Goal: Task Accomplishment & Management: Complete application form

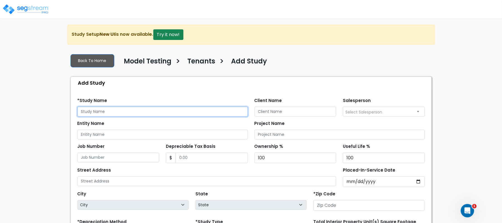
click at [148, 107] on input "text" at bounding box center [163, 112] width 170 height 10
type input "d"
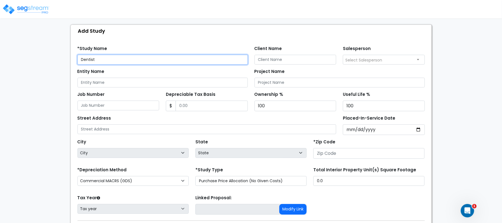
scroll to position [91, 0]
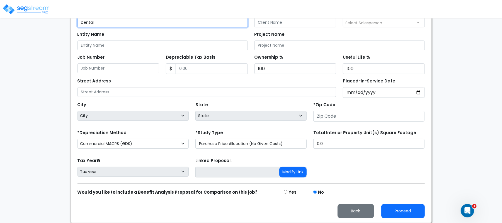
type input "Dental"
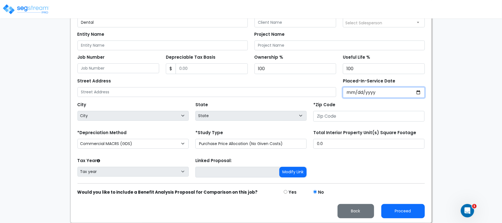
click at [352, 92] on input "Placed-In-Service Date" at bounding box center [384, 92] width 82 height 11
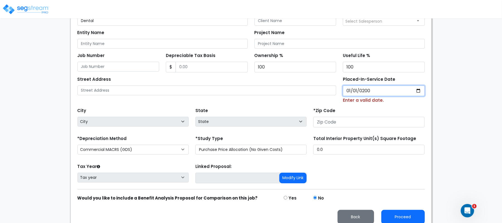
type input "2000-01-01"
select select "2000"
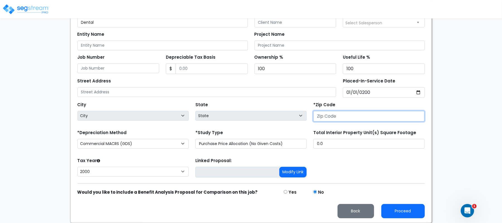
click at [337, 115] on input "number" at bounding box center [368, 116] width 111 height 11
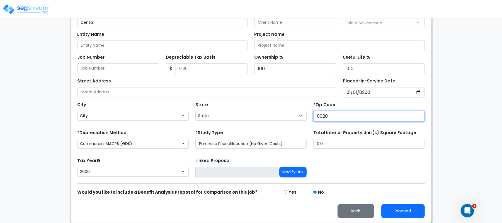
type input "80206"
select select "CO"
type input "80206"
click at [359, 170] on div "Tax Year Please Enter The Placed In Service Date First. 2026 2025 2024 2023 202…" at bounding box center [251, 167] width 354 height 22
click at [484, 79] on div "We are Building your Study. So please grab a coffee and let us do the heavy lif…" at bounding box center [251, 79] width 502 height 287
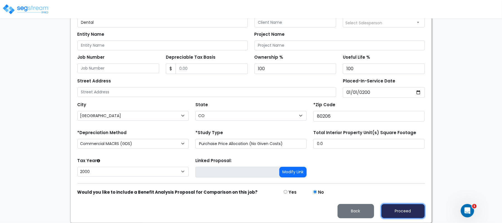
click at [412, 206] on button "Proceed" at bounding box center [404, 211] width 44 height 14
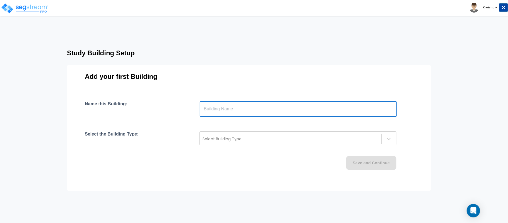
click at [219, 112] on input "text" at bounding box center [298, 109] width 197 height 16
type input "N"
type input "Bldg"
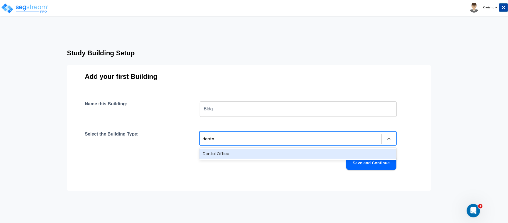
type input "dental"
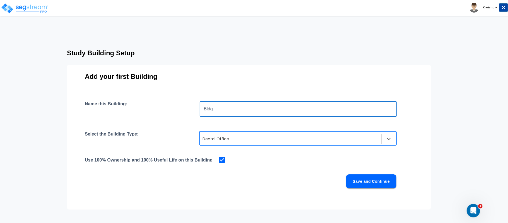
click at [219, 112] on input "Bldg" at bounding box center [298, 109] width 197 height 16
click at [216, 137] on div at bounding box center [290, 138] width 176 height 7
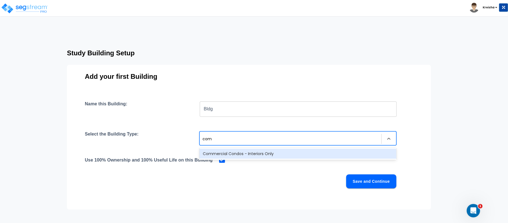
type input "comm"
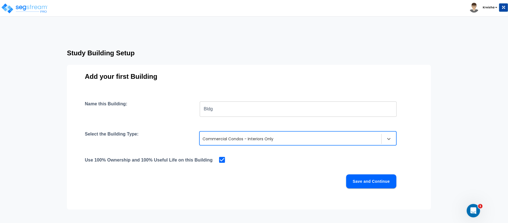
drag, startPoint x: 217, startPoint y: 99, endPoint x: 210, endPoint y: 111, distance: 13.9
click at [215, 100] on div "Add your first Building Name this Building: Bldg ​ Select the Building Type: op…" at bounding box center [249, 137] width 364 height 144
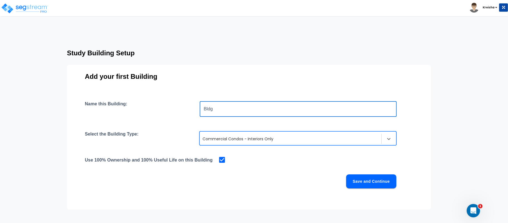
drag, startPoint x: 216, startPoint y: 110, endPoint x: 209, endPoint y: 110, distance: 7.0
click at [211, 110] on input "Bldg" at bounding box center [298, 109] width 197 height 16
type input "B"
type input "Interior"
click at [361, 178] on button "Save and Continue" at bounding box center [371, 181] width 50 height 14
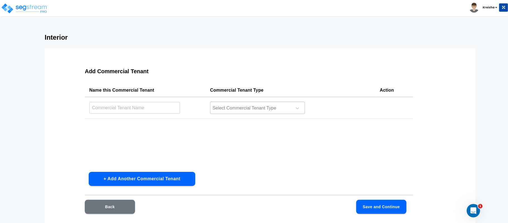
click at [221, 109] on div at bounding box center [250, 108] width 76 height 8
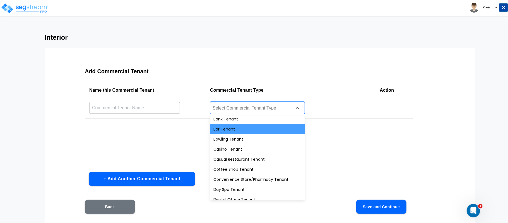
scroll to position [49, 0]
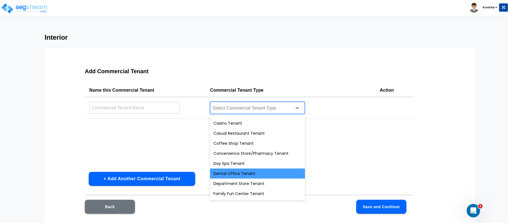
click at [231, 170] on div "Dental Office Tenant" at bounding box center [257, 173] width 95 height 10
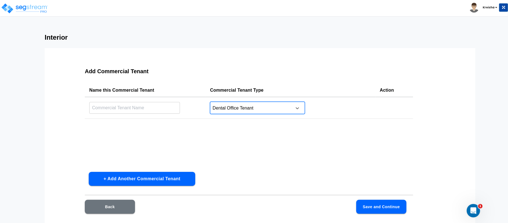
click at [161, 109] on input "text" at bounding box center [134, 108] width 91 height 12
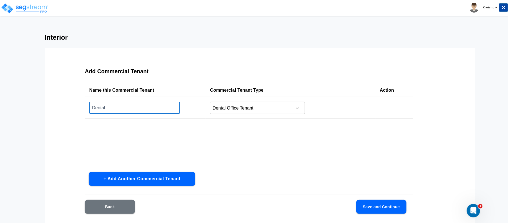
type input "Dental"
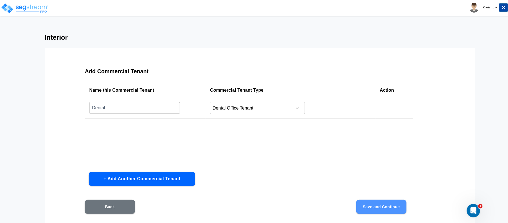
click at [395, 204] on button "Save and Continue" at bounding box center [381, 206] width 50 height 14
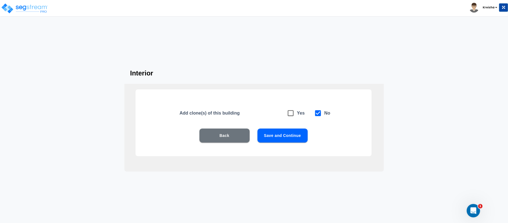
click at [289, 131] on button "Save and Continue" at bounding box center [282, 135] width 50 height 14
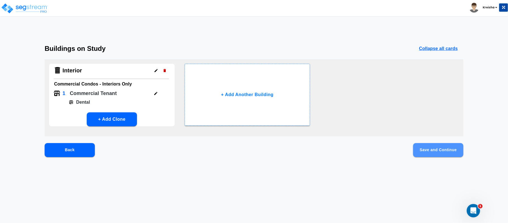
click at [419, 145] on button "Save and Continue" at bounding box center [438, 150] width 50 height 14
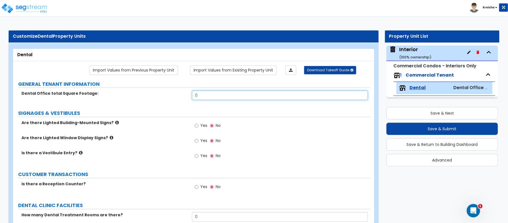
click at [300, 92] on input "0" at bounding box center [280, 94] width 176 height 9
click at [204, 122] on label "Yes" at bounding box center [201, 125] width 13 height 9
click at [198, 122] on input "Yes" at bounding box center [197, 125] width 4 height 6
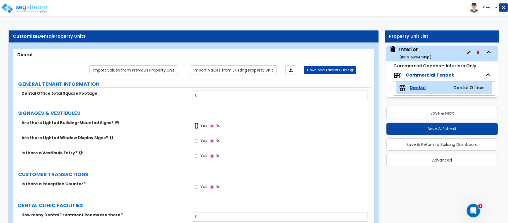
radio input "true"
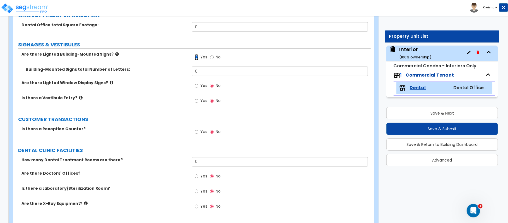
scroll to position [74, 0]
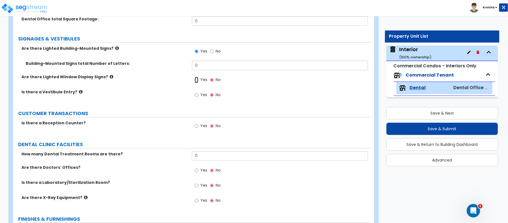
click at [195, 77] on input "Yes" at bounding box center [197, 80] width 4 height 6
radio input "true"
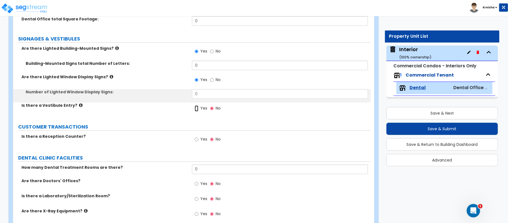
click at [195, 105] on input "Yes" at bounding box center [197, 108] width 4 height 6
radio input "true"
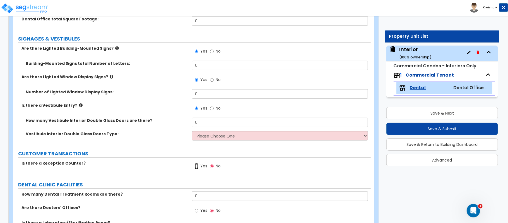
click at [195, 163] on input "Yes" at bounding box center [197, 166] width 4 height 6
radio input "true"
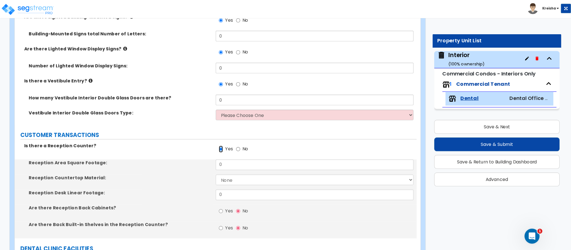
scroll to position [124, 0]
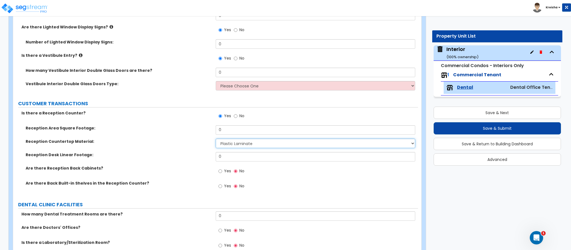
select select "2"
click at [219, 168] on input "Yes" at bounding box center [221, 171] width 4 height 6
radio input "true"
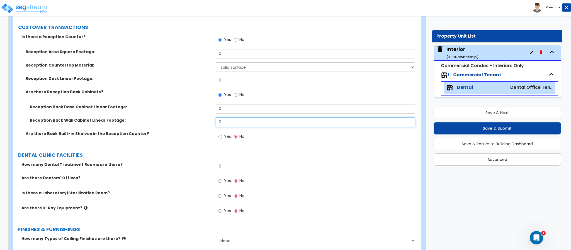
scroll to position [207, 0]
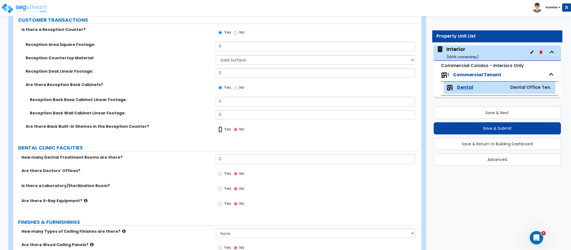
click at [219, 127] on input "Yes" at bounding box center [221, 130] width 4 height 6
radio input "true"
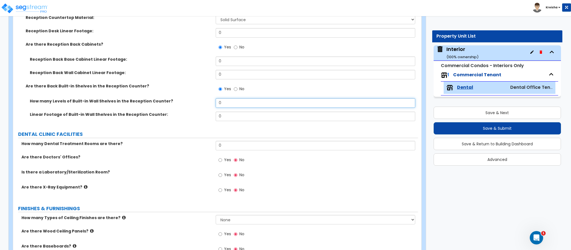
scroll to position [291, 0]
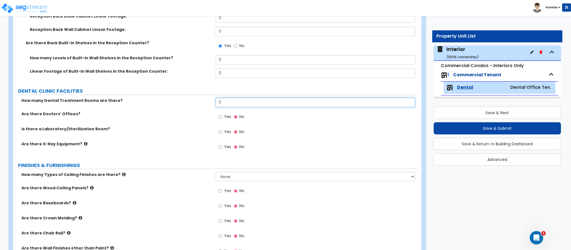
type input "1"
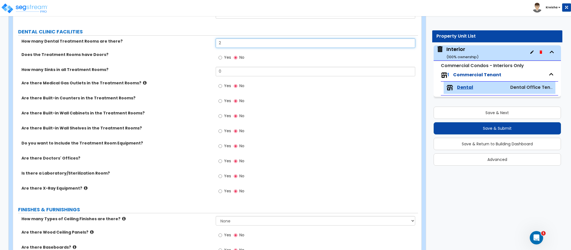
scroll to position [375, 0]
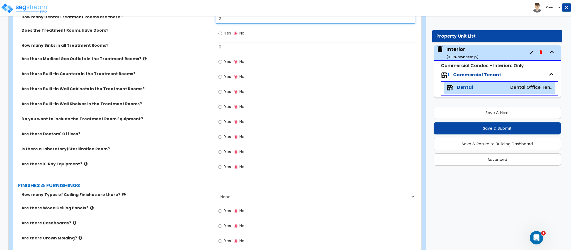
type input "2"
click at [219, 30] on input "Yes" at bounding box center [221, 33] width 4 height 6
radio input "true"
click at [219, 59] on input "Yes" at bounding box center [221, 62] width 4 height 6
radio input "true"
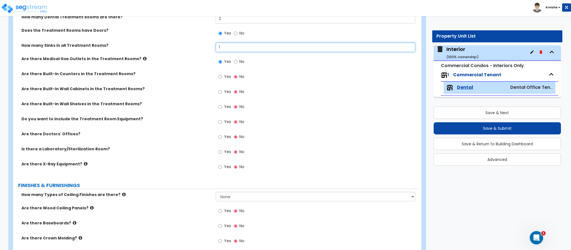
type input "1"
click at [219, 74] on input "Yes" at bounding box center [221, 77] width 4 height 6
radio input "true"
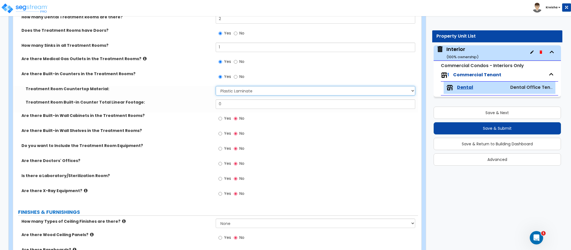
select select "2"
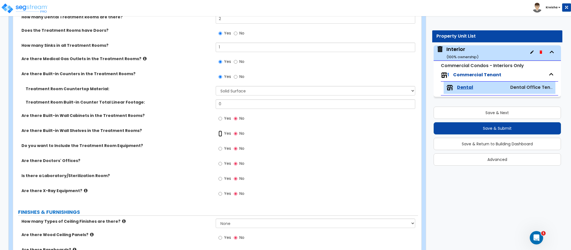
click at [219, 131] on input "Yes" at bounding box center [221, 134] width 4 height 6
radio input "true"
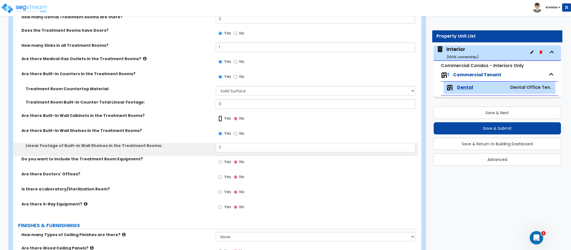
click at [219, 116] on input "Yes" at bounding box center [221, 119] width 4 height 6
radio input "true"
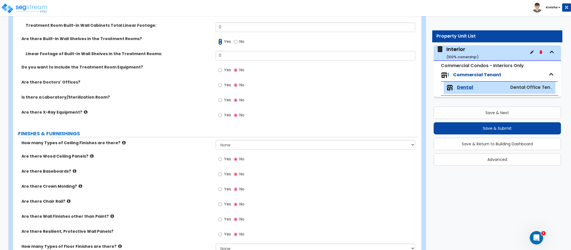
scroll to position [486, 0]
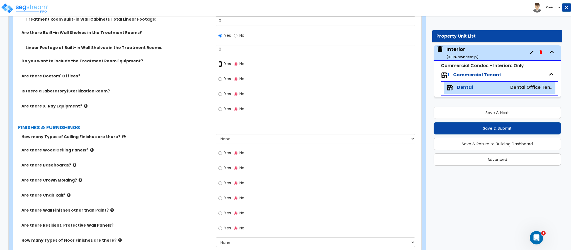
click at [219, 61] on input "Yes" at bounding box center [221, 64] width 4 height 6
radio input "true"
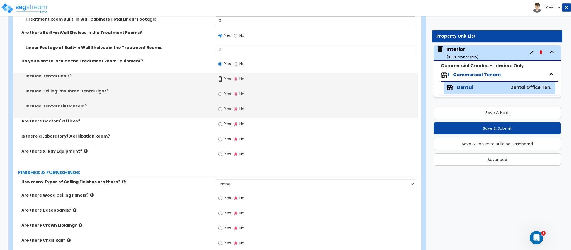
click at [219, 76] on input "Yes" at bounding box center [221, 79] width 4 height 6
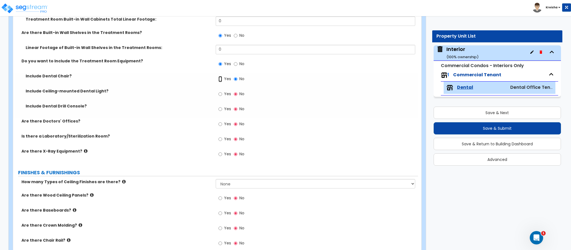
radio input "true"
click at [219, 91] on input "Yes" at bounding box center [221, 94] width 4 height 6
radio input "true"
click at [219, 106] on input "Yes" at bounding box center [221, 109] width 4 height 6
radio input "true"
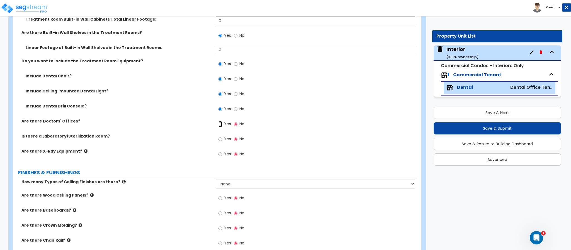
click at [219, 121] on input "Yes" at bounding box center [221, 124] width 4 height 6
radio input "true"
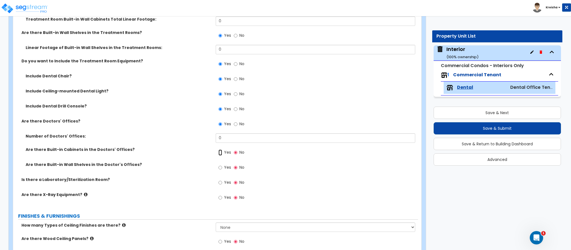
click at [219, 150] on input "Yes" at bounding box center [221, 153] width 4 height 6
radio input "true"
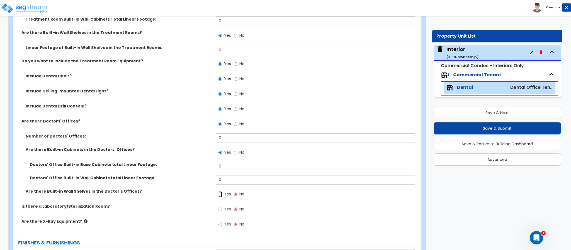
click at [219, 192] on input "Yes" at bounding box center [221, 195] width 4 height 6
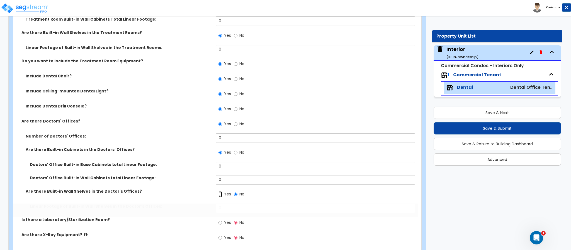
radio input "true"
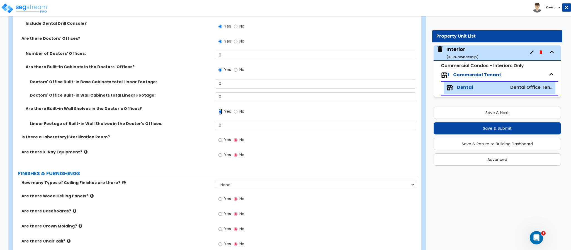
scroll to position [570, 0]
click at [219, 136] on input "Yes" at bounding box center [221, 139] width 4 height 6
radio input "true"
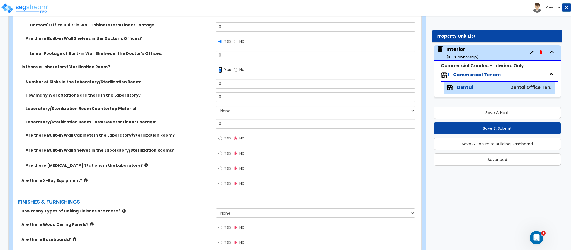
scroll to position [654, 0]
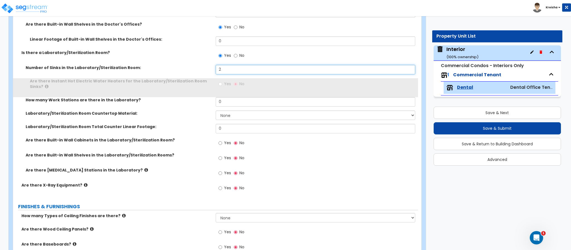
type input "2"
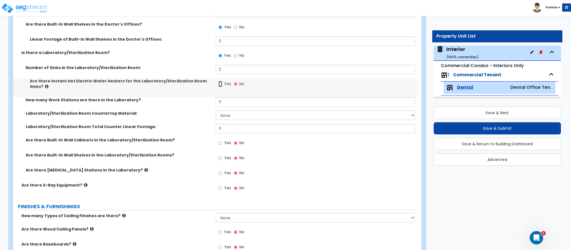
click at [219, 81] on input "Yes" at bounding box center [221, 84] width 4 height 6
radio input "true"
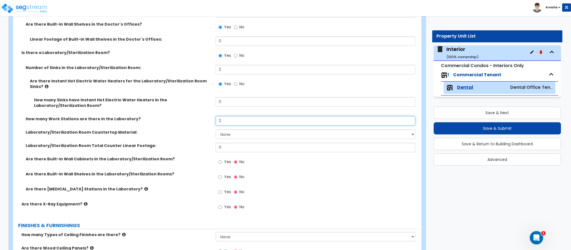
type input "2"
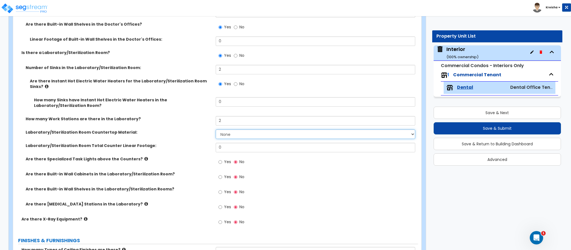
select select "1"
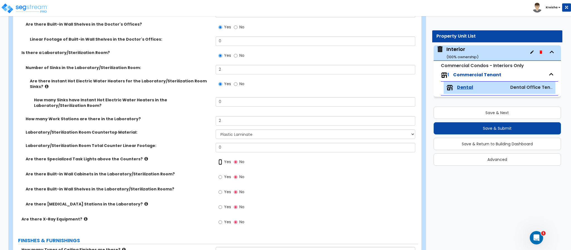
click at [219, 159] on input "Yes" at bounding box center [221, 162] width 4 height 6
radio input "true"
click at [219, 174] on input "Yes" at bounding box center [221, 177] width 4 height 6
radio input "true"
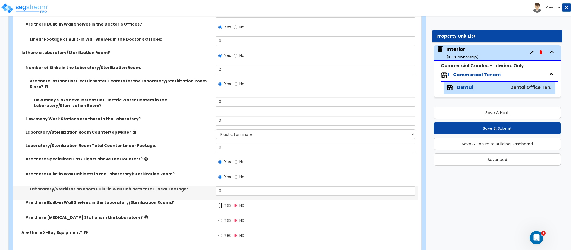
click at [219, 203] on input "Yes" at bounding box center [221, 206] width 4 height 6
radio input "true"
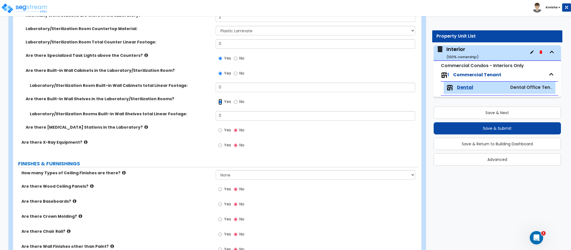
scroll to position [777, 0]
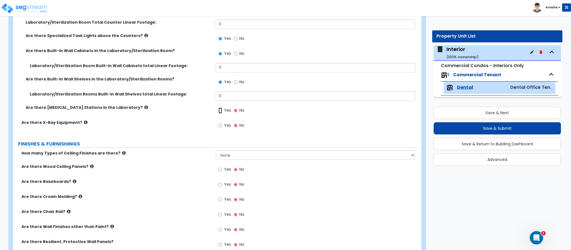
click at [219, 108] on input "Yes" at bounding box center [221, 111] width 4 height 6
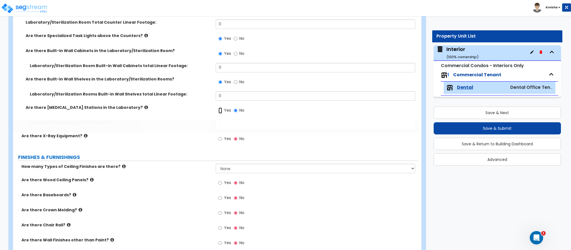
radio input "true"
click at [219, 136] on input "Yes" at bounding box center [221, 139] width 4 height 6
radio input "true"
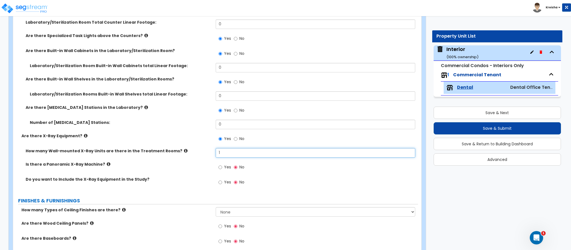
type input "1"
click at [219, 165] on input "Yes" at bounding box center [221, 168] width 4 height 6
radio input "true"
click at [219, 180] on input "Yes" at bounding box center [221, 183] width 4 height 6
radio input "true"
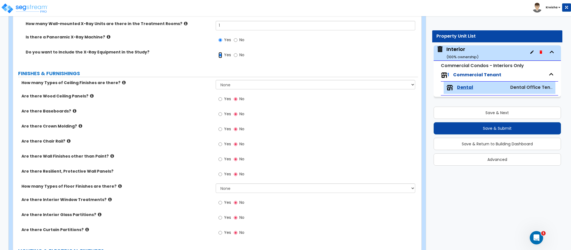
scroll to position [906, 0]
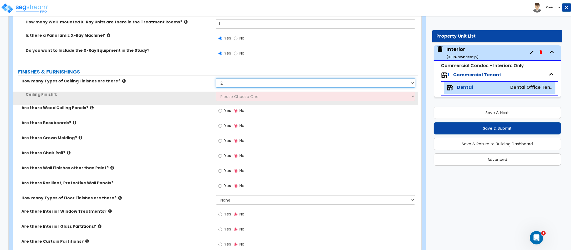
select select "3"
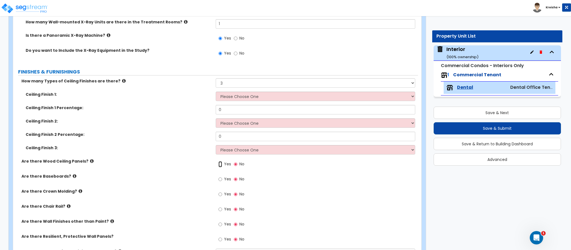
click at [219, 161] on input "Yes" at bounding box center [221, 164] width 4 height 6
radio input "true"
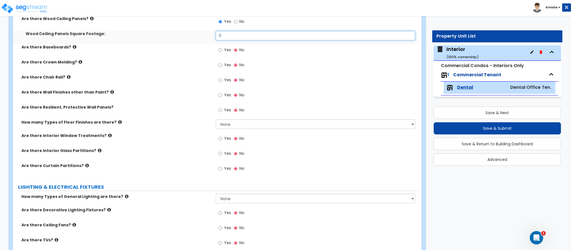
scroll to position [1051, 0]
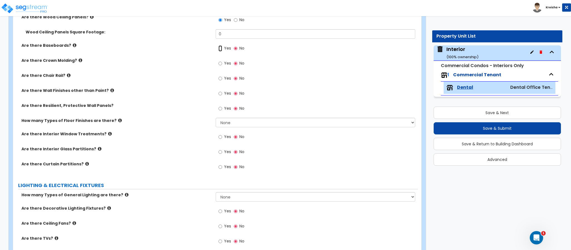
click at [219, 45] on input "Yes" at bounding box center [221, 48] width 4 height 6
radio input "true"
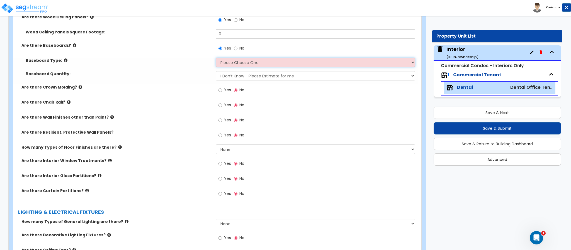
select select "1"
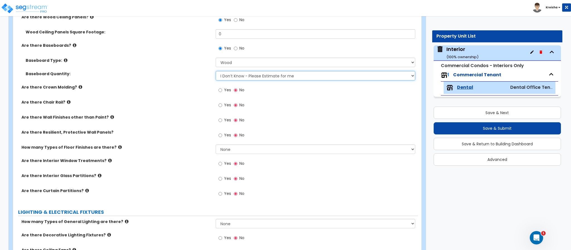
select select "1"
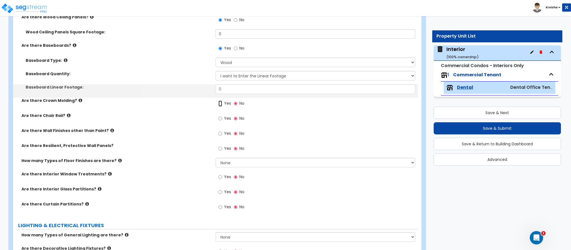
click at [219, 101] on input "Yes" at bounding box center [221, 104] width 4 height 6
radio input "true"
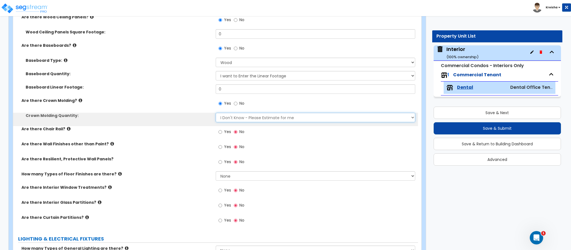
select select "1"
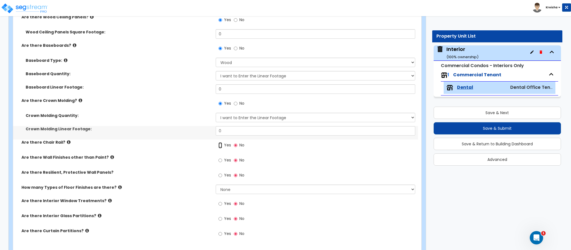
click at [219, 143] on input "Yes" at bounding box center [221, 146] width 4 height 6
radio input "true"
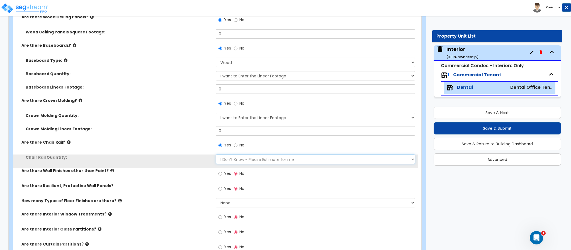
select select "1"
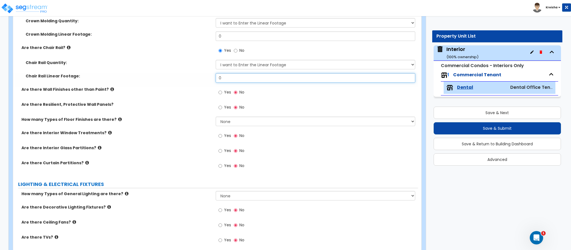
scroll to position [1148, 0]
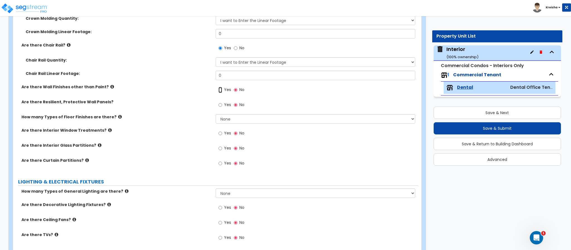
click at [219, 87] on input "Yes" at bounding box center [221, 90] width 4 height 6
radio input "true"
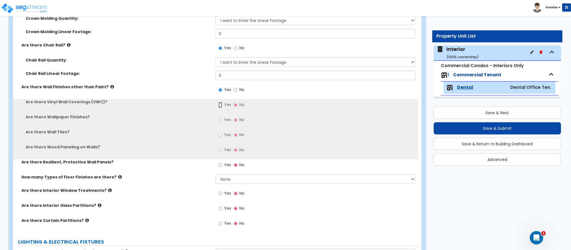
click at [219, 102] on input "Yes" at bounding box center [221, 105] width 4 height 6
radio input "true"
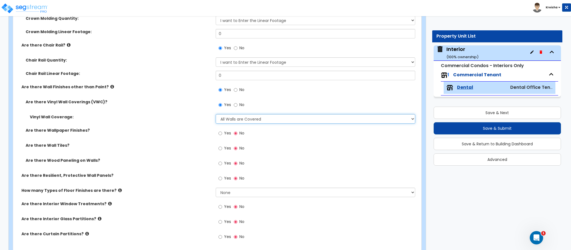
select select "5"
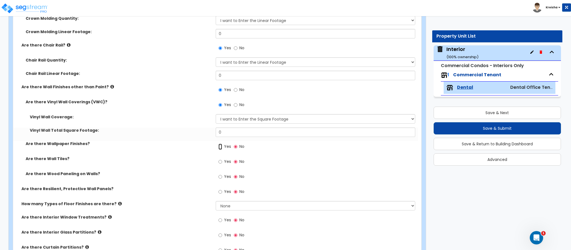
click at [219, 144] on input "Yes" at bounding box center [221, 147] width 4 height 6
radio input "true"
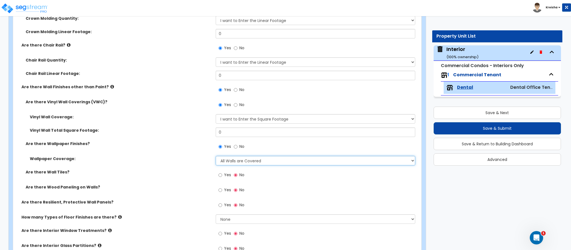
select select "5"
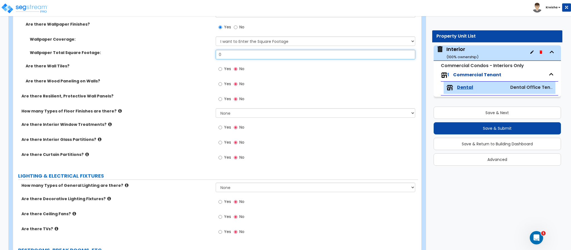
scroll to position [1269, 0]
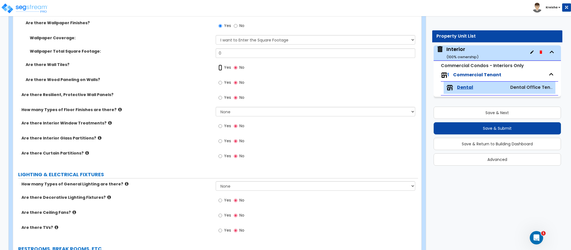
click at [219, 65] on input "Yes" at bounding box center [221, 68] width 4 height 6
radio input "true"
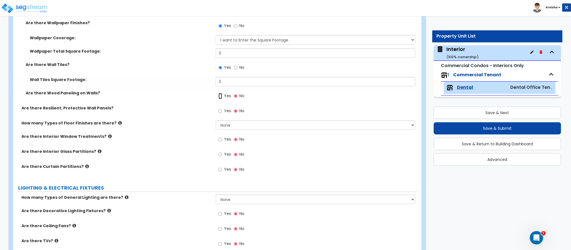
click at [219, 93] on input "Yes" at bounding box center [221, 96] width 4 height 6
radio input "true"
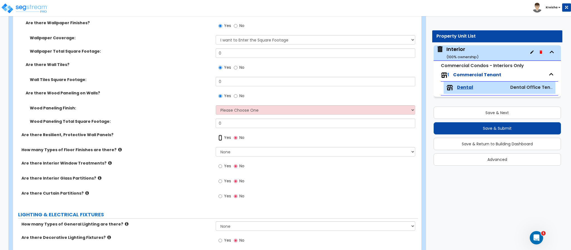
click at [219, 135] on input "Yes" at bounding box center [221, 138] width 4 height 6
radio input "true"
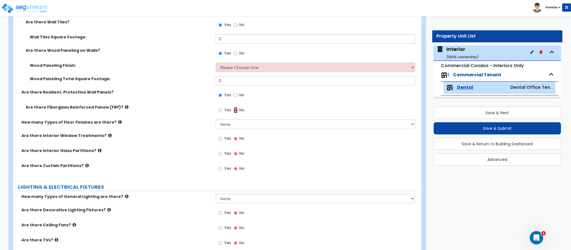
scroll to position [1317, 0]
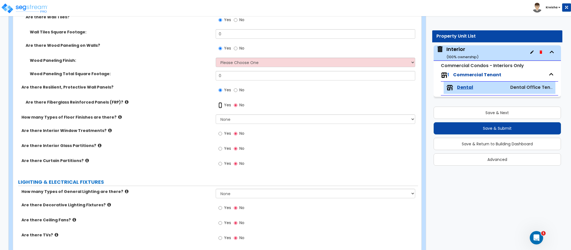
click at [219, 102] on input "Yes" at bounding box center [221, 105] width 4 height 6
radio input "true"
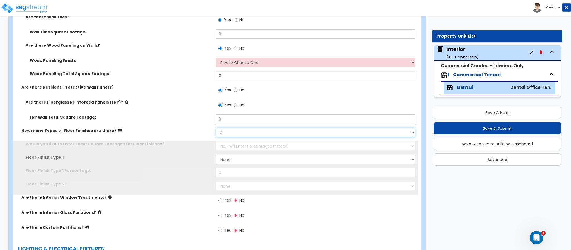
select select "4"
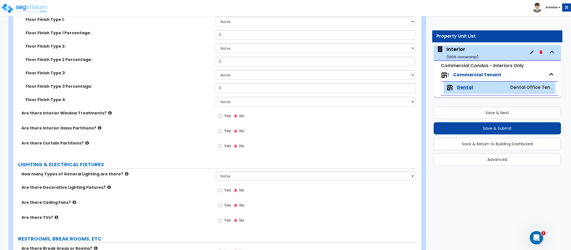
scroll to position [1321, 0]
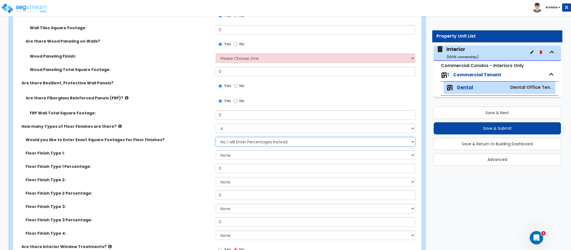
select select "1"
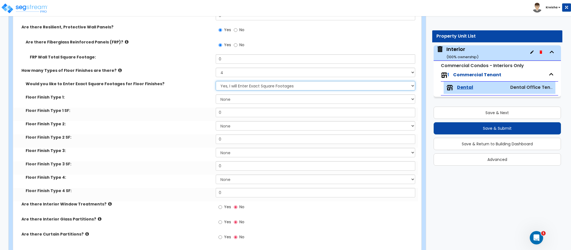
scroll to position [1377, 0]
click at [227, 204] on span "Yes" at bounding box center [227, 207] width 7 height 6
click at [222, 204] on input "Yes" at bounding box center [221, 207] width 4 height 6
radio input "true"
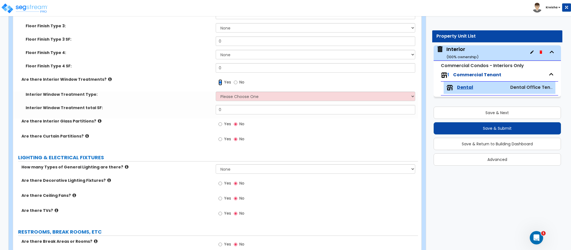
scroll to position [1503, 0]
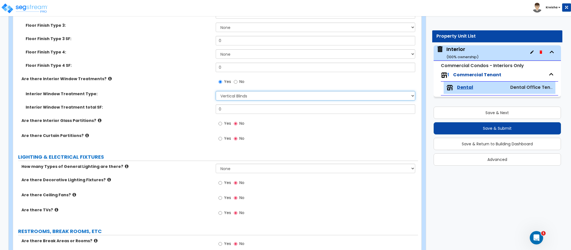
select select "2"
click at [219, 121] on input "Yes" at bounding box center [221, 124] width 4 height 6
radio input "true"
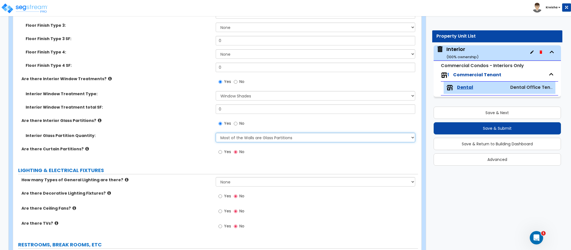
select select "3"
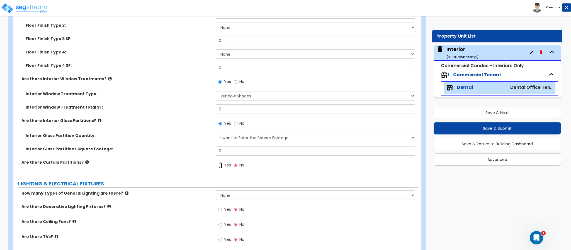
click at [219, 163] on input "Yes" at bounding box center [221, 166] width 4 height 6
radio input "true"
select select "3"
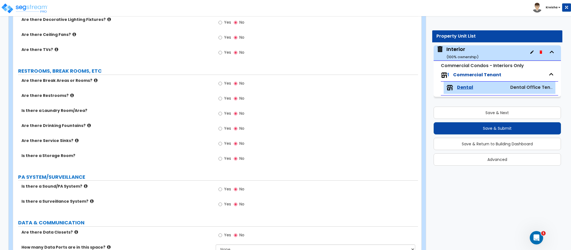
scroll to position [1718, 0]
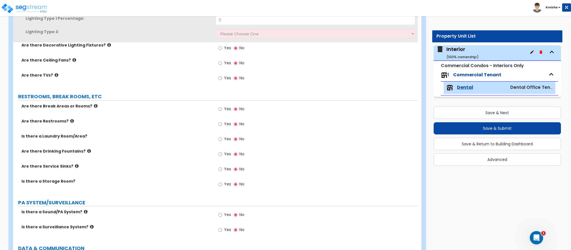
select select "3"
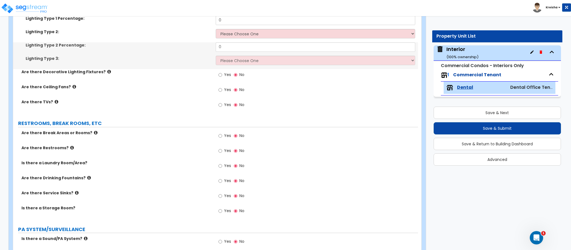
scroll to position [1717, 0]
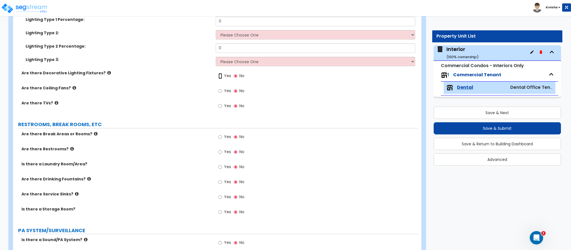
click at [219, 73] on input "Yes" at bounding box center [221, 76] width 4 height 6
radio input "true"
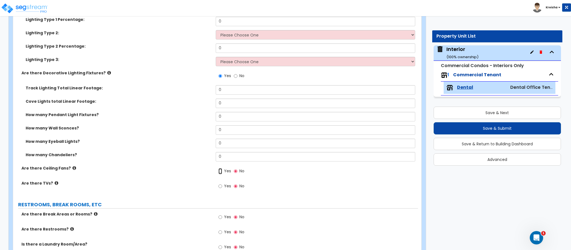
click at [219, 168] on input "Yes" at bounding box center [221, 171] width 4 height 6
radio input "true"
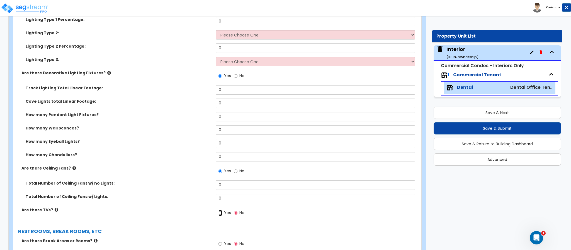
click at [219, 210] on input "Yes" at bounding box center [221, 213] width 4 height 6
radio input "true"
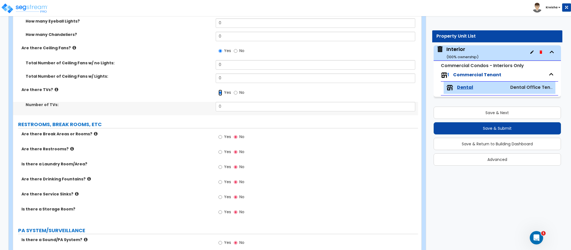
scroll to position [1859, 0]
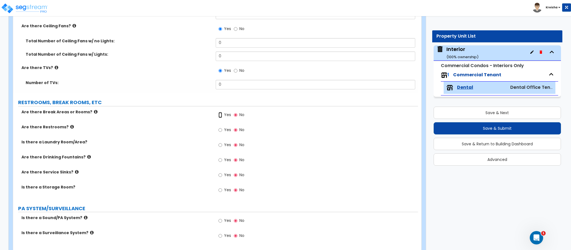
click at [219, 112] on input "Yes" at bounding box center [221, 115] width 4 height 6
radio input "true"
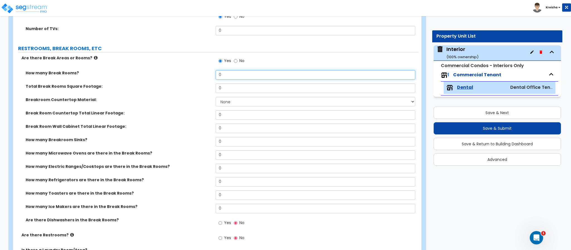
scroll to position [1914, 0]
select select "2"
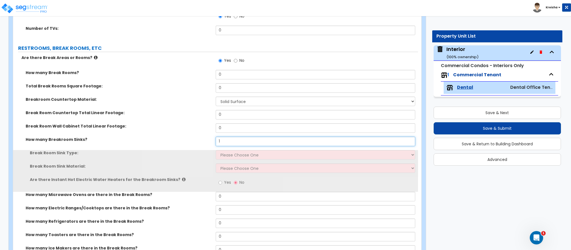
type input "1"
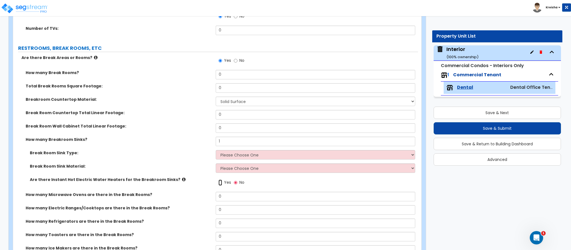
click at [219, 180] on input "Yes" at bounding box center [221, 183] width 4 height 6
radio input "true"
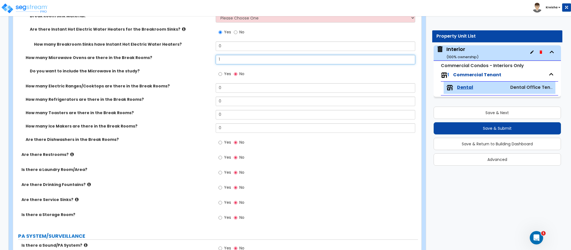
type input "1"
click at [219, 71] on input "Yes" at bounding box center [221, 74] width 4 height 6
radio input "true"
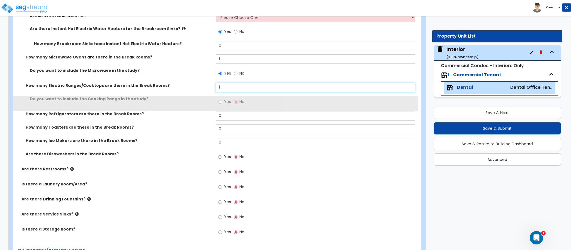
type input "1"
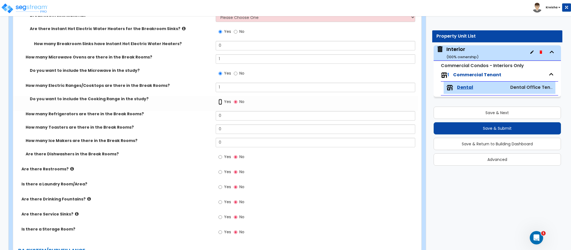
click at [219, 99] on input "Yes" at bounding box center [221, 102] width 4 height 6
radio input "true"
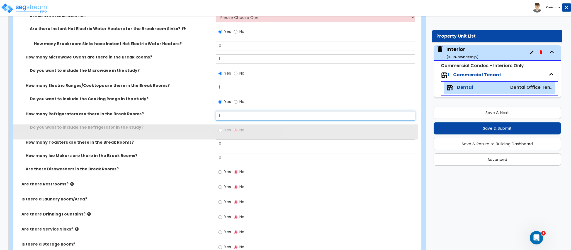
type input "1"
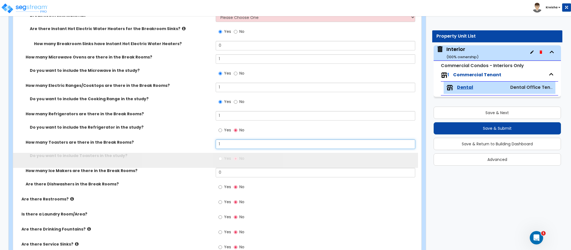
type input "1"
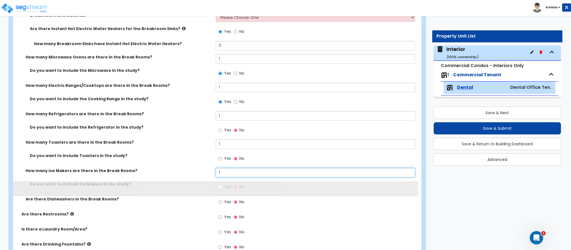
type input "1"
click at [219, 184] on input "Yes" at bounding box center [221, 187] width 4 height 6
radio input "true"
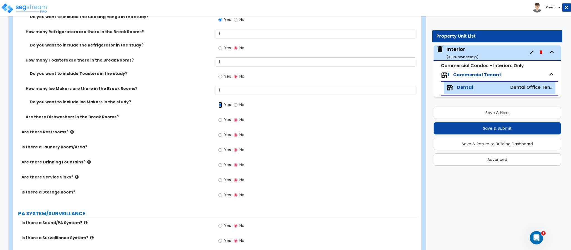
scroll to position [2158, 0]
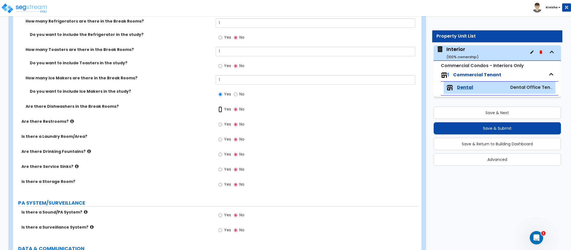
click at [219, 107] on input "Yes" at bounding box center [221, 110] width 4 height 6
radio input "true"
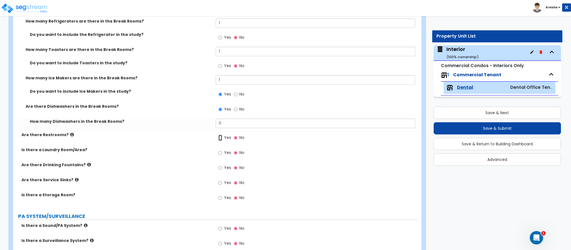
click at [219, 135] on input "Yes" at bounding box center [221, 138] width 4 height 6
radio input "true"
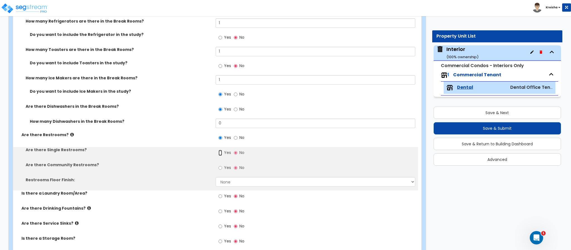
click at [219, 150] on input "Yes" at bounding box center [221, 153] width 4 height 6
radio input "true"
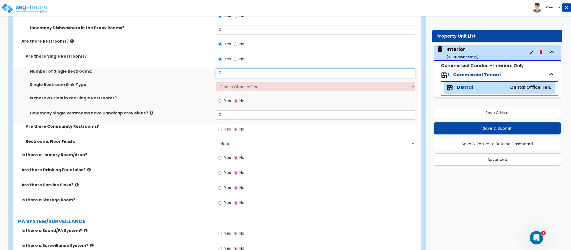
scroll to position [2252, 0]
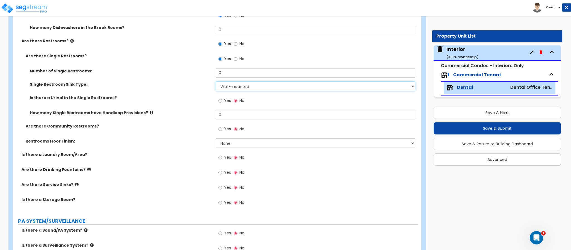
select select "2"
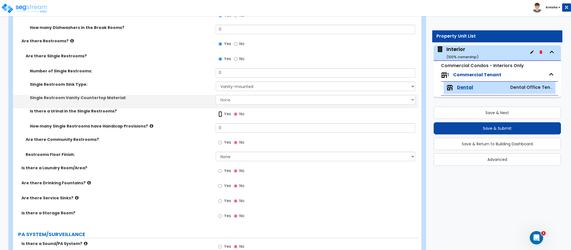
click at [219, 111] on input "Yes" at bounding box center [221, 114] width 4 height 6
radio input "true"
click at [219, 140] on input "Yes" at bounding box center [221, 143] width 4 height 6
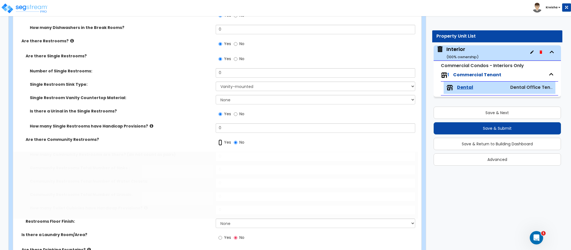
radio input "true"
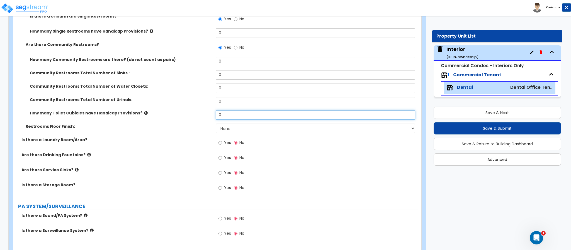
scroll to position [2348, 0]
click at [219, 139] on input "Yes" at bounding box center [221, 142] width 4 height 6
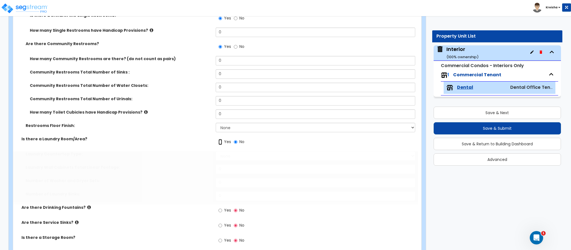
radio input "true"
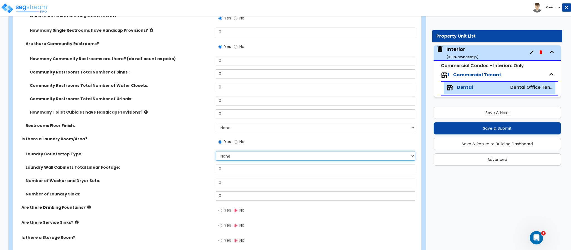
scroll to position [2381, 0]
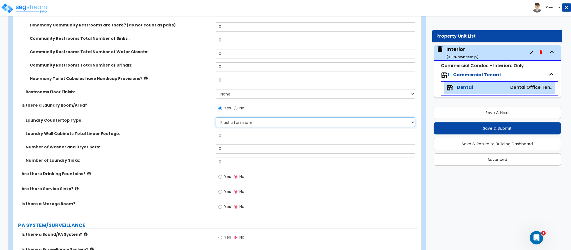
select select "2"
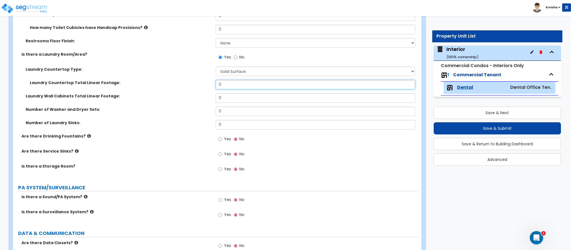
scroll to position [2433, 0]
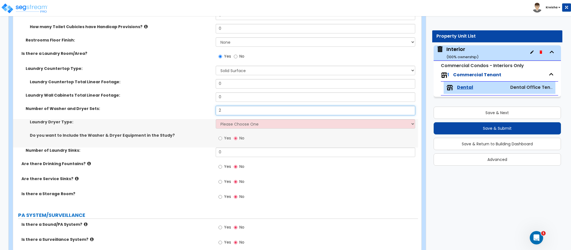
type input "2"
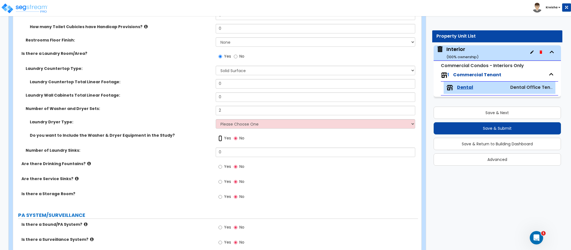
click at [219, 136] on input "Yes" at bounding box center [221, 139] width 4 height 6
radio input "true"
click at [219, 164] on input "Yes" at bounding box center [221, 167] width 4 height 6
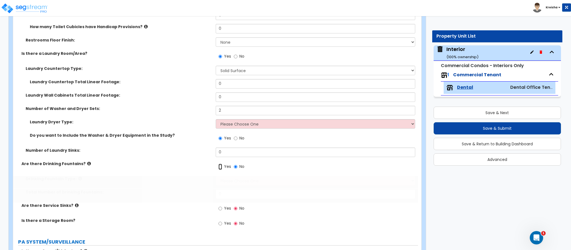
radio input "true"
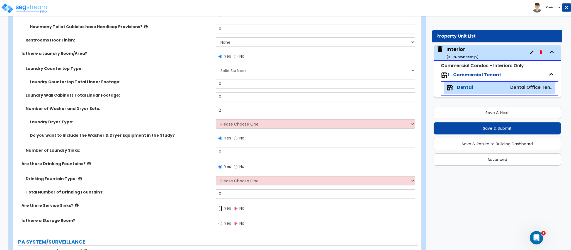
click at [219, 206] on input "Yes" at bounding box center [221, 209] width 4 height 6
radio input "true"
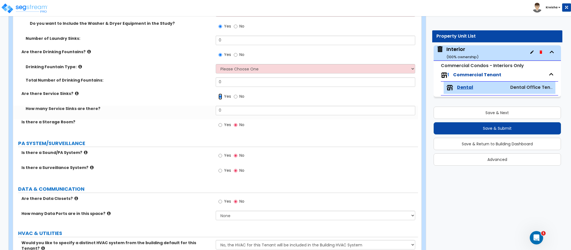
scroll to position [2546, 0]
click at [219, 122] on input "Yes" at bounding box center [221, 125] width 4 height 6
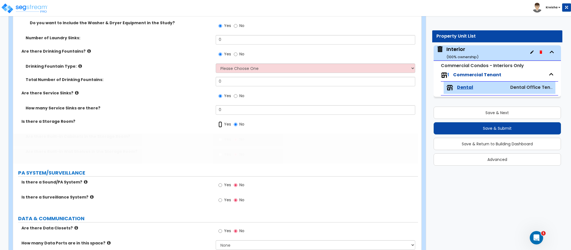
radio input "true"
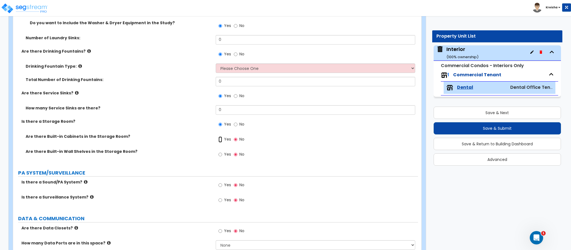
click at [219, 137] on input "Yes" at bounding box center [221, 140] width 4 height 6
radio input "true"
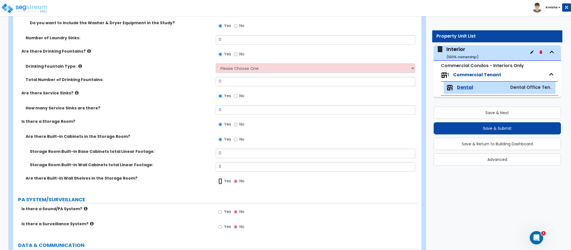
click at [219, 178] on input "Yes" at bounding box center [221, 181] width 4 height 6
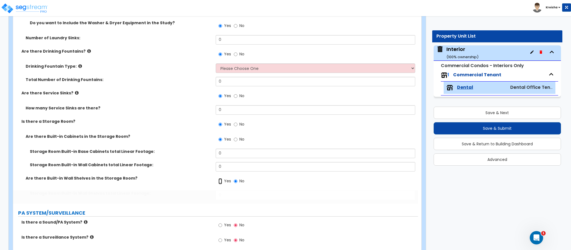
radio input "true"
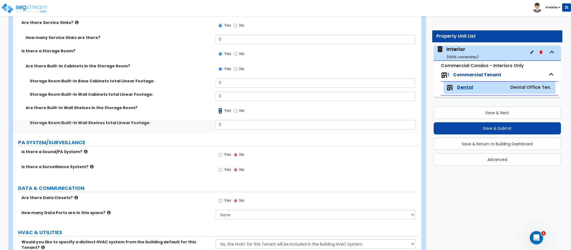
scroll to position [2617, 0]
click at [219, 151] on input "Yes" at bounding box center [221, 154] width 4 height 6
radio input "true"
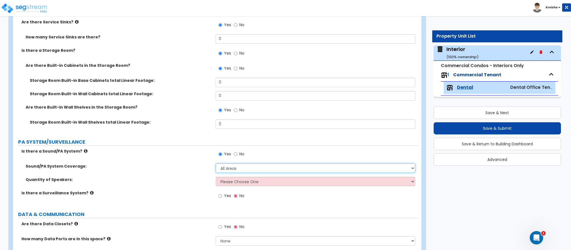
select select "2"
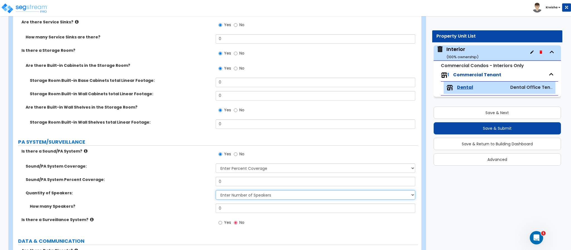
select select "2"
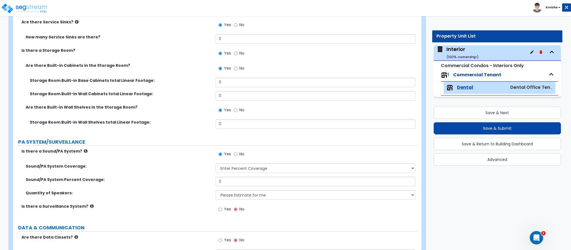
click at [219, 207] on input "Yes" at bounding box center [221, 210] width 4 height 6
radio input "true"
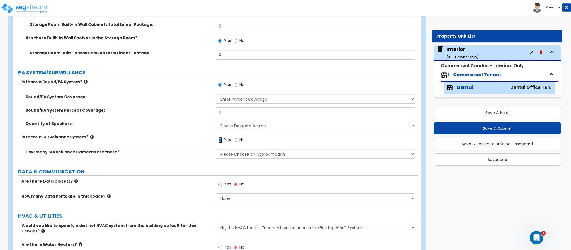
scroll to position [2698, 0]
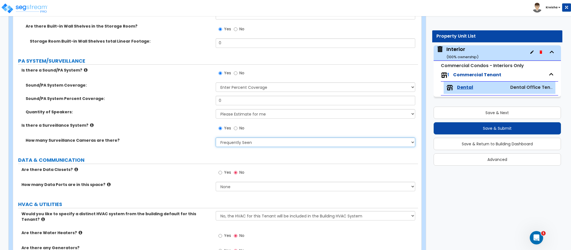
select select "4"
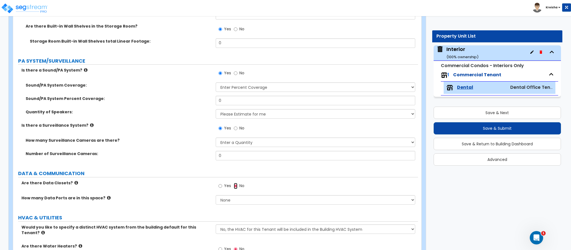
click at [219, 183] on input "Yes" at bounding box center [221, 186] width 4 height 6
radio input "true"
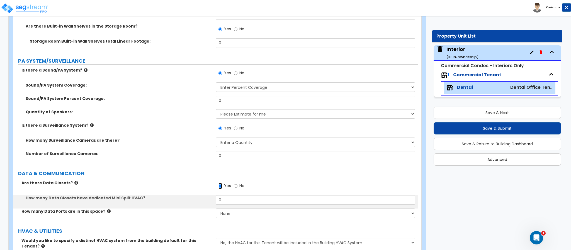
scroll to position [2751, 0]
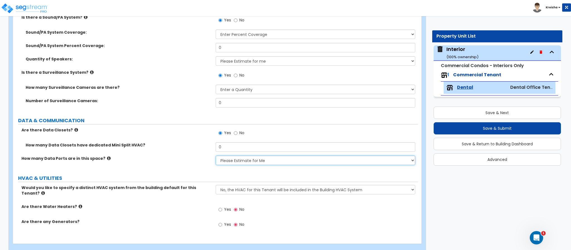
select select "2"
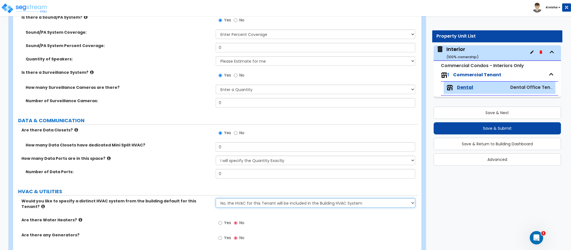
select select "1"
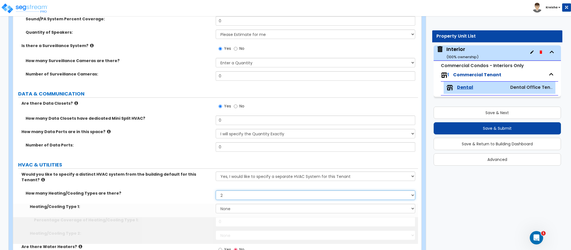
select select "3"
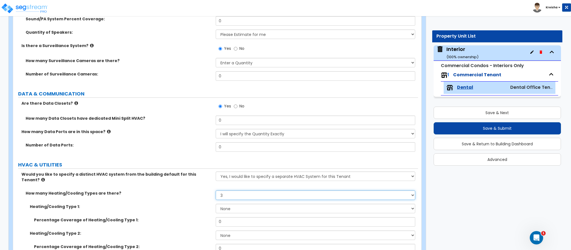
scroll to position [2845, 0]
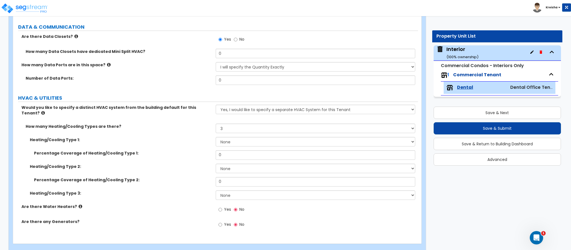
click at [226, 207] on span "Yes" at bounding box center [227, 210] width 7 height 6
click at [222, 207] on input "Yes" at bounding box center [221, 210] width 4 height 6
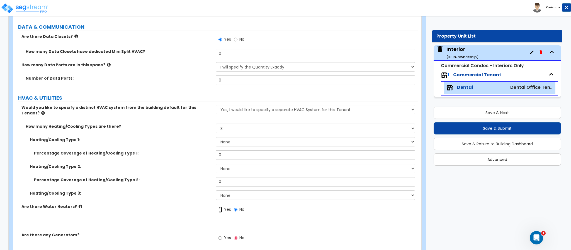
radio input "true"
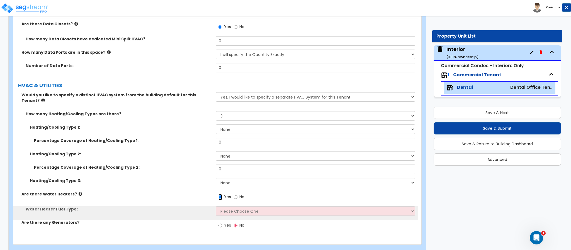
scroll to position [2858, 0]
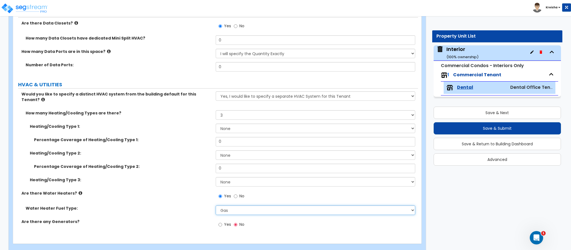
select select "2"
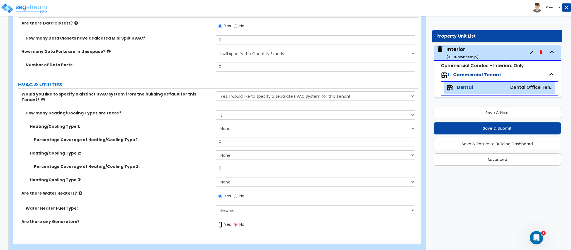
click at [219, 222] on input "Yes" at bounding box center [221, 225] width 4 height 6
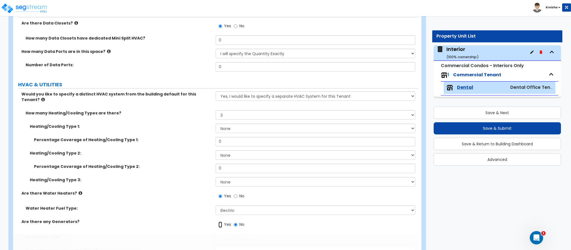
radio input "true"
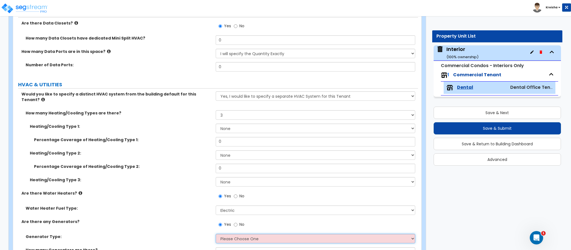
scroll to position [2885, 0]
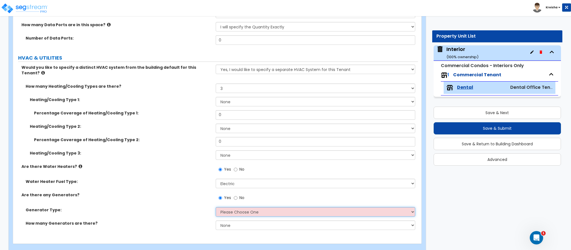
select select "1"
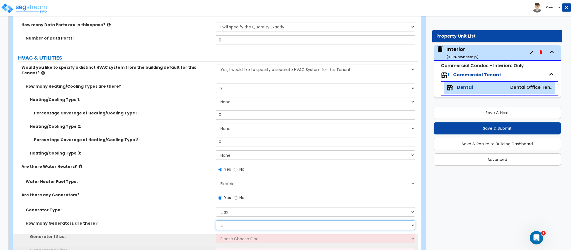
select select "3"
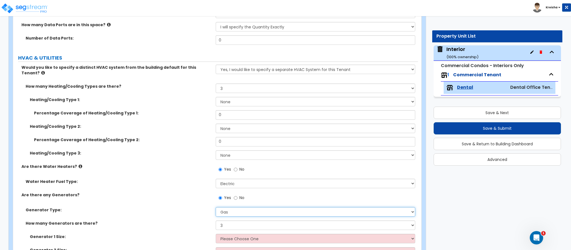
select select "2"
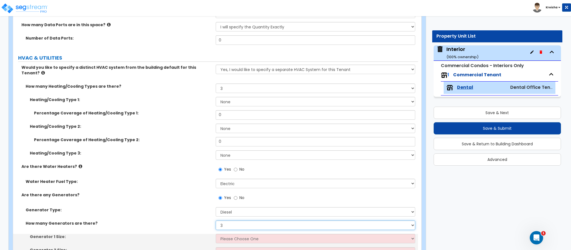
select select "2"
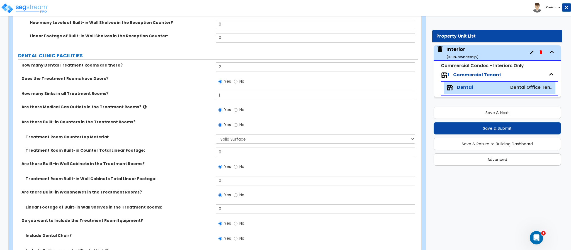
scroll to position [0, 0]
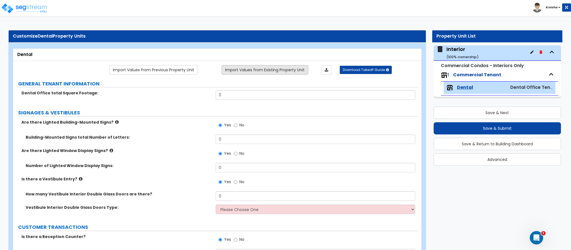
click at [306, 75] on link "Import Values from Existing Property Unit" at bounding box center [265, 69] width 87 height 9
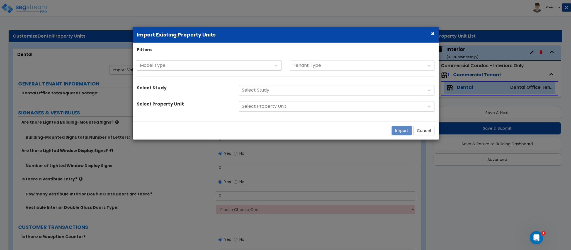
click at [253, 69] on div "Model Type" at bounding box center [204, 66] width 134 height 10
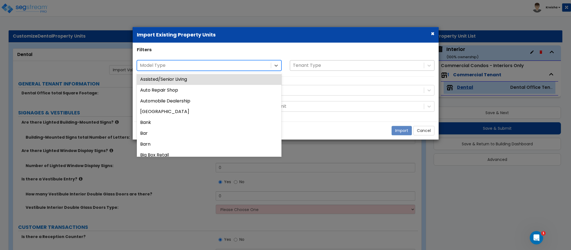
click at [333, 66] on div at bounding box center [357, 66] width 128 height 8
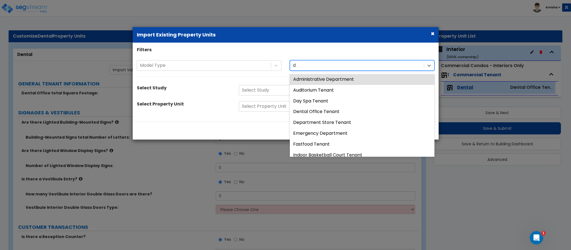
type input "de"
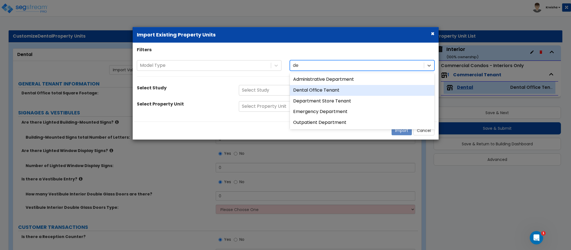
click at [320, 93] on div "Dental Office Tenant" at bounding box center [362, 90] width 145 height 11
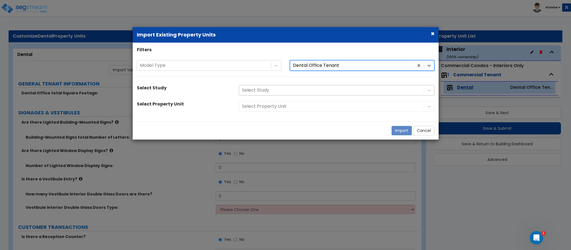
click at [326, 92] on div "Select Study" at bounding box center [337, 90] width 204 height 11
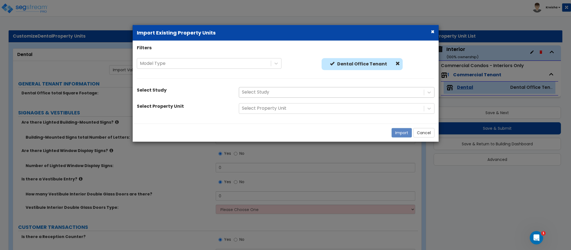
click at [322, 91] on div at bounding box center [331, 93] width 179 height 8
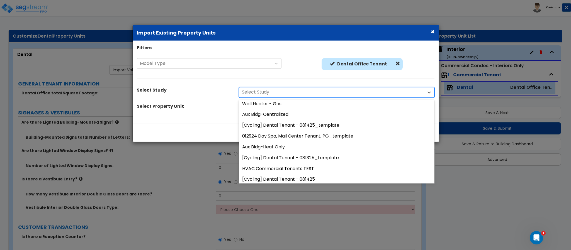
scroll to position [530, 0]
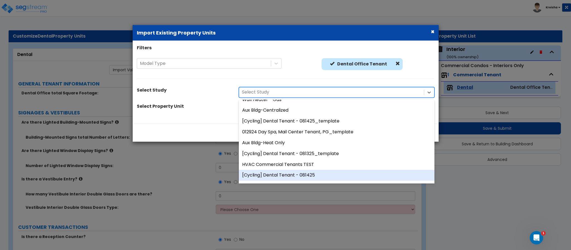
click at [301, 173] on div "[Cycling] Dental Tenant - 081425" at bounding box center [337, 175] width 196 height 11
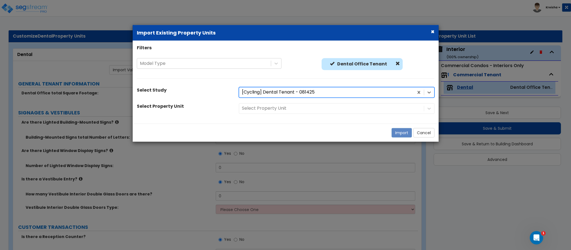
click at [309, 110] on div "Select Property Unit" at bounding box center [337, 108] width 204 height 11
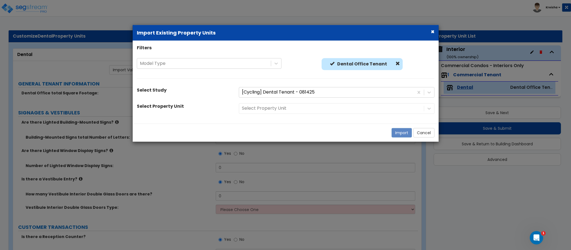
click at [294, 112] on div "Select Property Unit" at bounding box center [337, 108] width 204 height 11
click at [283, 108] on div at bounding box center [331, 109] width 179 height 8
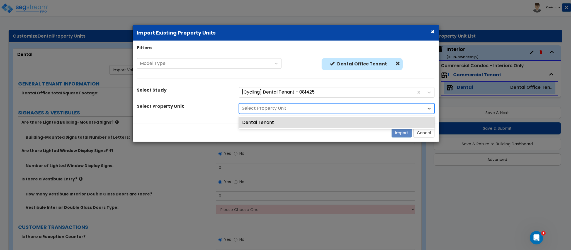
click at [277, 108] on div at bounding box center [331, 109] width 179 height 8
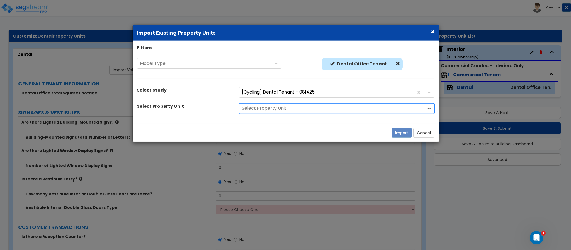
click at [271, 110] on div at bounding box center [331, 109] width 179 height 8
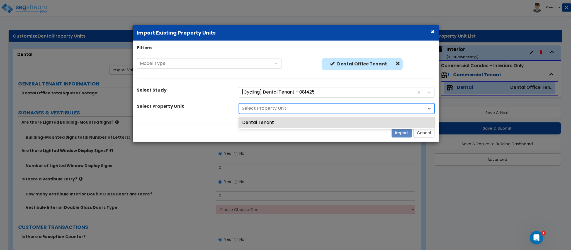
click at [263, 124] on div "Dental Tenant" at bounding box center [337, 122] width 196 height 11
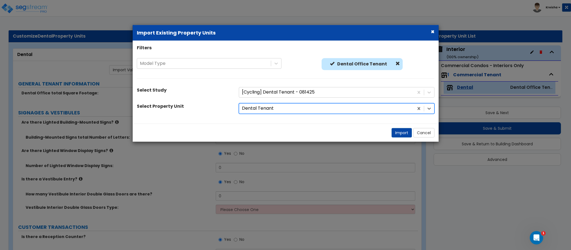
click at [390, 134] on div "Import Cancel" at bounding box center [286, 133] width 306 height 18
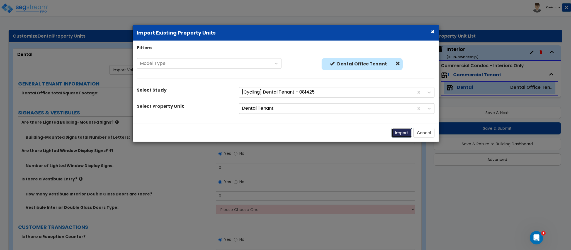
click at [400, 135] on button "Import" at bounding box center [402, 132] width 20 height 9
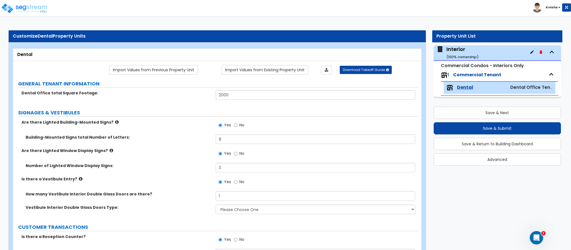
type input "2000"
type input "5"
select select "2"
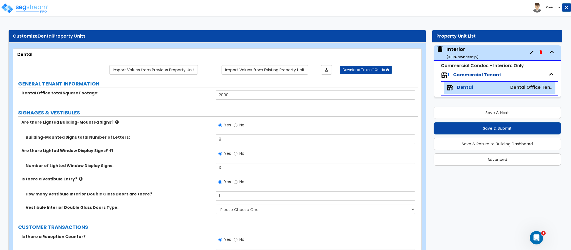
select select "1"
type input "8"
type input "3"
type input "1"
select select "1"
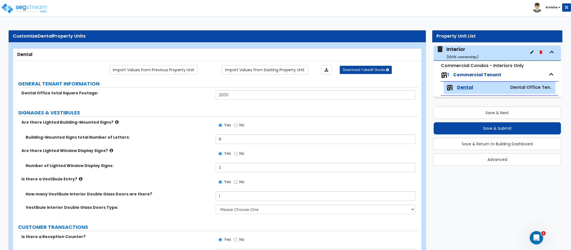
type input "200"
select select "4"
type input "10"
type input "15"
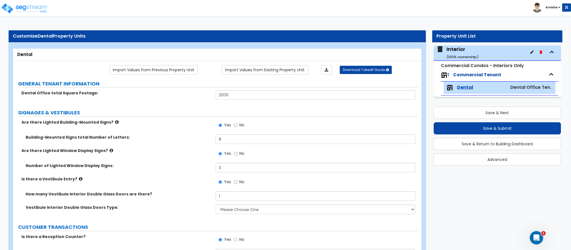
type input "1"
type input "15"
type input "10"
select select "4"
type input "30"
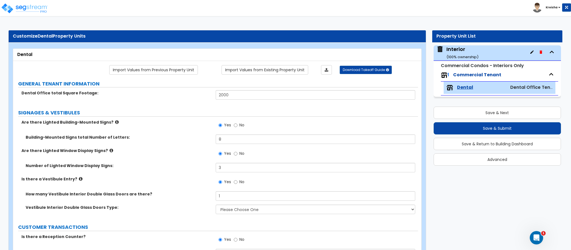
type input "30"
type input "5"
type input "10"
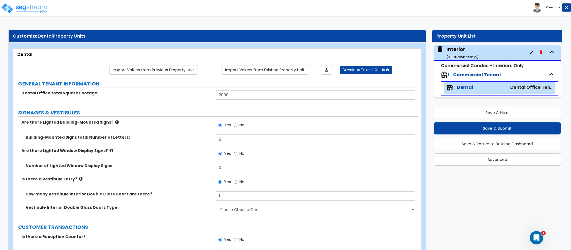
type input "10"
type input "4"
select select "4"
type input "10"
type input "2"
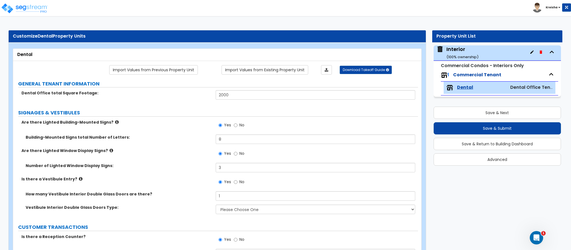
type input "10"
type input "2"
type input "3"
select select "3"
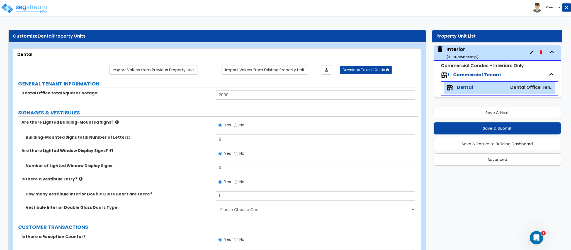
type input "50"
select select "1"
type input "50"
select select "0"
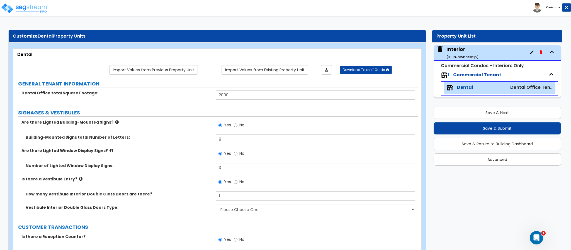
select select "0"
type input "50"
type input "75"
select select "2"
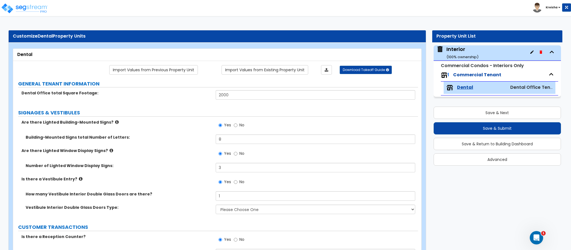
type input "75"
type input "250"
select select "1"
select select "0"
select select "3"
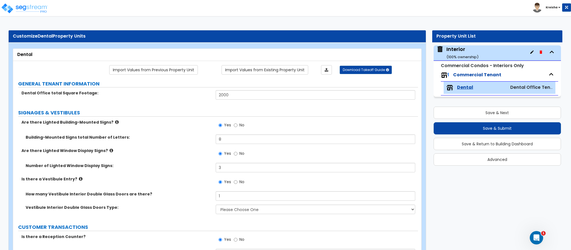
select select "3"
type input "250"
select select "1"
type input "15"
select select "1"
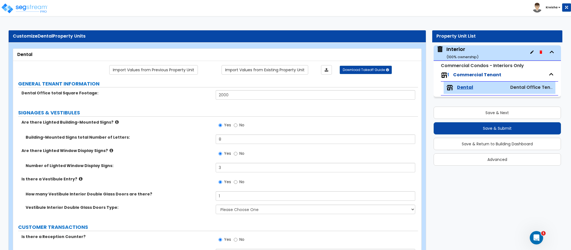
type input "60"
select select "5"
type input "32"
type input "40"
type input "20"
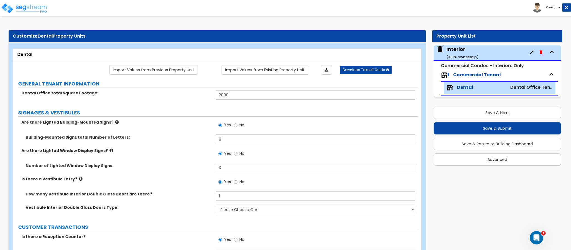
type input "20"
type input "2"
type input "5"
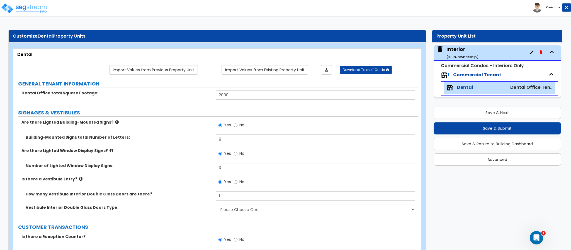
type input "6"
type input "1"
type input "200"
select select "0"
type input "2"
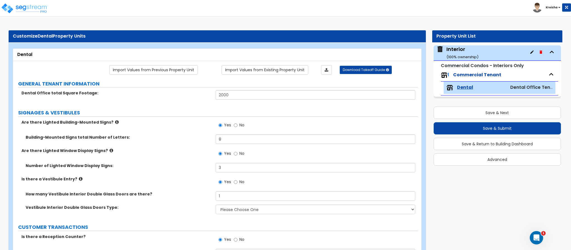
select select "1"
type input "1"
radio input "true"
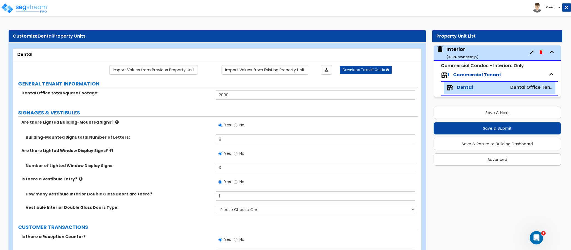
type input "1"
select select "1"
type input "2"
radio input "false"
radio input "true"
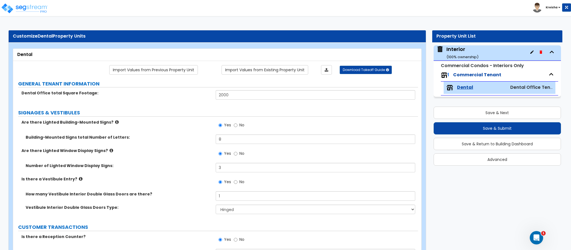
type input "2"
select select "4"
click at [140, 123] on label "Are there Lighted Building-Mounted Signs?" at bounding box center [116, 123] width 190 height 6
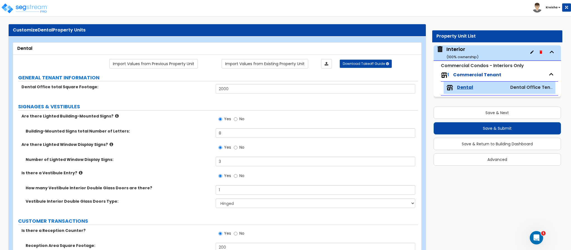
scroll to position [0, 0]
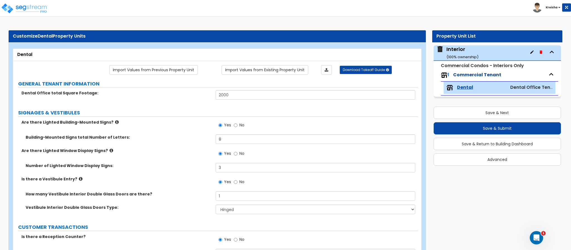
click at [361, 13] on div "Toggle navigation Kreisha" at bounding box center [285, 8] width 571 height 16
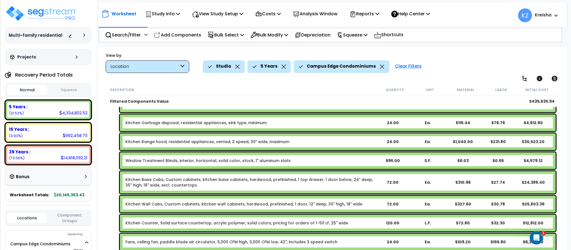
click at [82, 35] on div at bounding box center [78, 36] width 20 height 6
click at [85, 36] on icon at bounding box center [84, 34] width 2 height 3
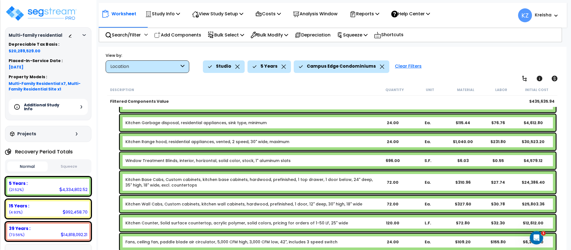
click at [84, 36] on div at bounding box center [85, 34] width 4 height 3
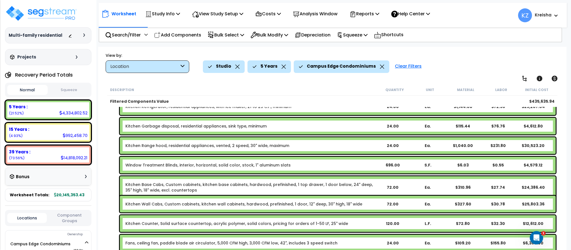
scroll to position [310, 0]
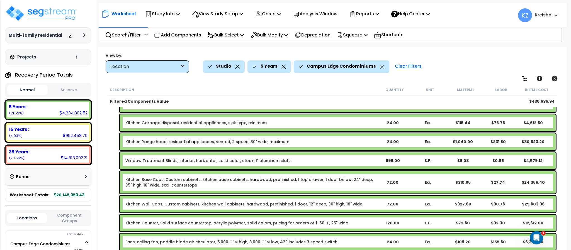
click at [444, 47] on div "Worksheet Study Info Study Setup Add Property Unit Template study Clone study KZ" at bounding box center [332, 172] width 469 height 250
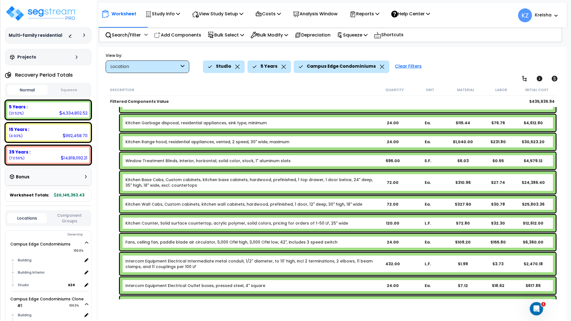
click at [460, 69] on div "Studio 5 Years Campus Edge Condominiums Clear Filters" at bounding box center [382, 67] width 358 height 12
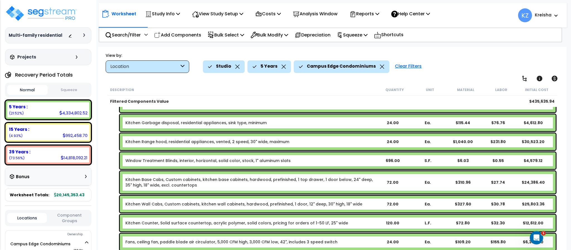
click at [427, 54] on div "View by: Location High to Low - Component Cost" at bounding box center [332, 62] width 457 height 21
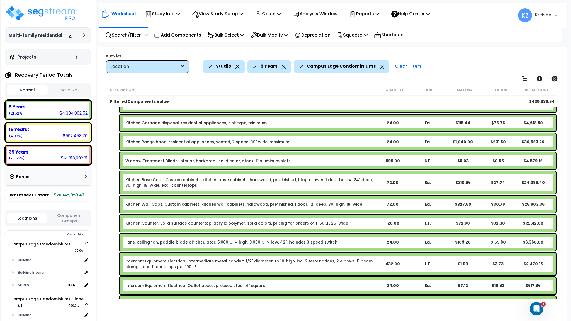
click at [459, 69] on div "Studio 5 Years Campus Edge Condominiums Clear Filters" at bounding box center [382, 67] width 358 height 12
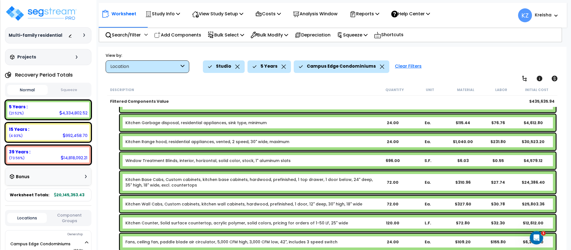
click at [86, 37] on div at bounding box center [85, 34] width 4 height 3
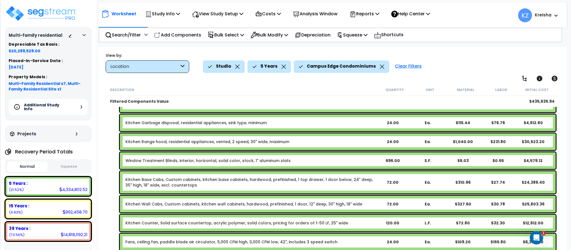
click at [73, 135] on div "Projects" at bounding box center [45, 134] width 72 height 6
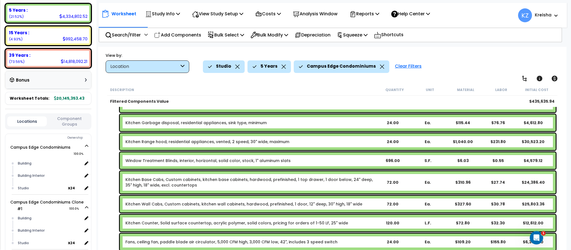
scroll to position [195, 0]
click at [84, 78] on div "Bonus" at bounding box center [48, 79] width 77 height 11
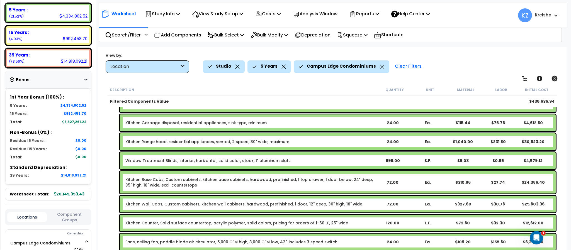
click at [71, 79] on div "Bonus" at bounding box center [48, 79] width 77 height 11
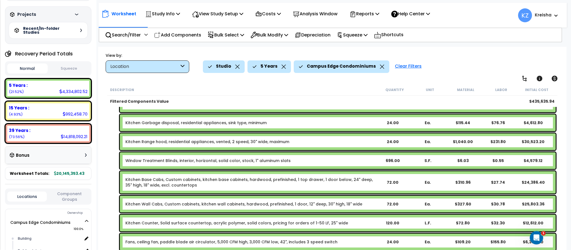
scroll to position [112, 0]
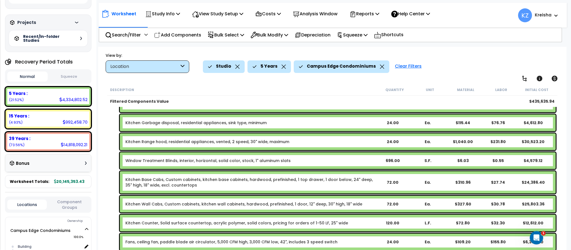
click at [70, 77] on button "Squeeze" at bounding box center [69, 77] width 40 height 10
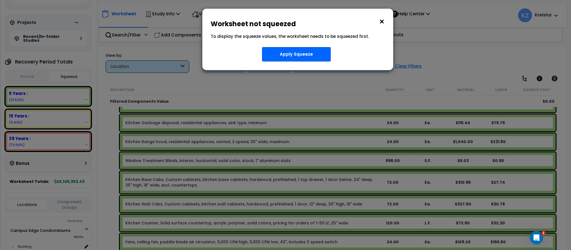
click at [377, 23] on h6 "Worksheet not squeezed" at bounding box center [298, 24] width 174 height 7
click at [379, 22] on button "×" at bounding box center [382, 21] width 6 height 9
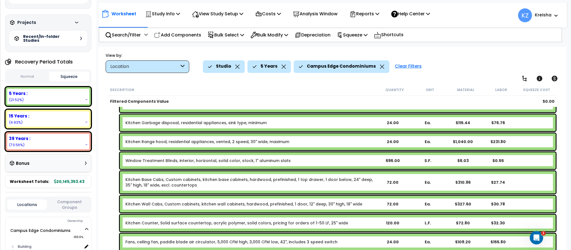
scroll to position [139, 0]
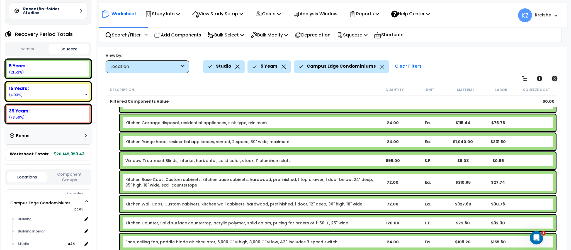
click at [76, 137] on div "Bonus" at bounding box center [48, 136] width 77 height 11
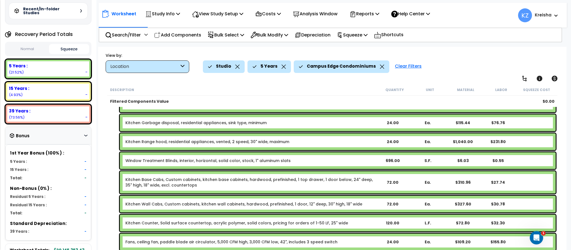
click at [76, 137] on div "Bonus" at bounding box center [48, 136] width 77 height 11
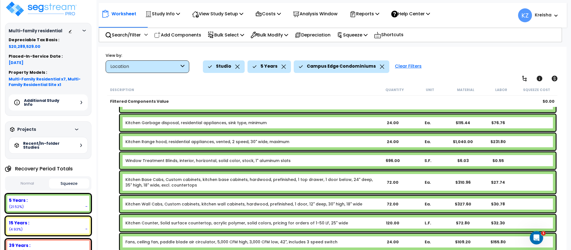
scroll to position [0, 0]
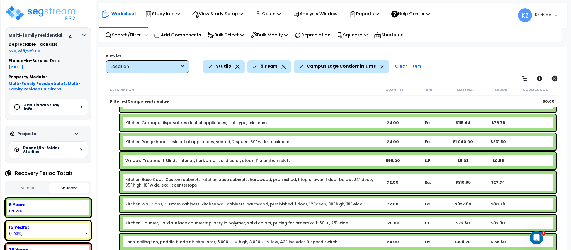
click at [81, 108] on icon at bounding box center [82, 106] width 2 height 3
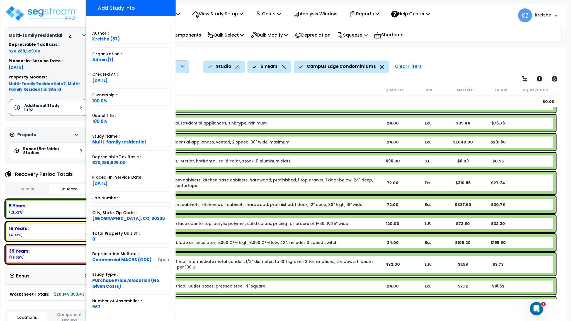
drag, startPoint x: 219, startPoint y: 80, endPoint x: 335, endPoint y: 90, distance: 116.4
click at [219, 80] on div "Worksheet Study Info Study Setup Add Property Unit Template study Clone study KZ" at bounding box center [332, 207] width 469 height 321
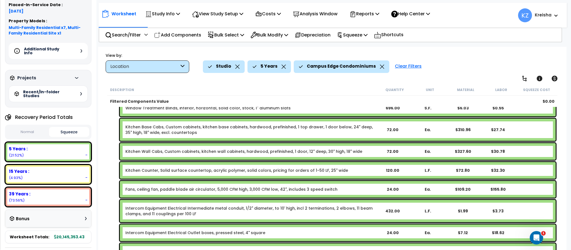
scroll to position [112, 0]
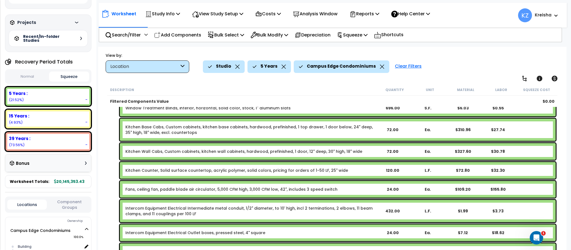
click at [30, 78] on button "Normal" at bounding box center [27, 77] width 40 height 10
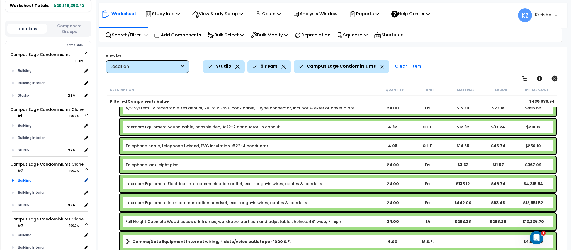
scroll to position [279, 0]
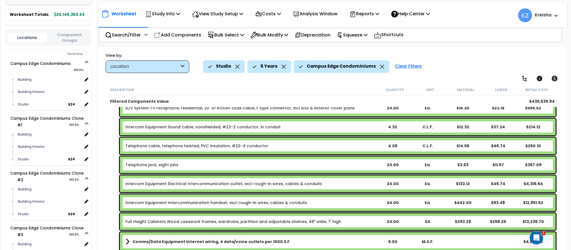
click at [478, 71] on div "Studio 5 Years Campus Edge Condominiums Clear Filters" at bounding box center [382, 67] width 358 height 12
click at [164, 68] on div "Location" at bounding box center [144, 67] width 69 height 6
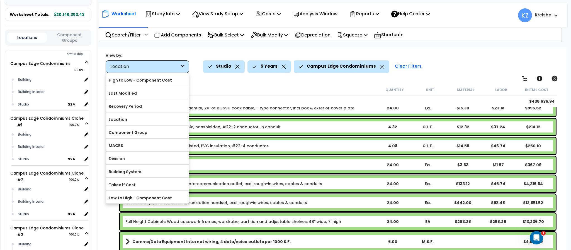
click at [164, 68] on div "Location" at bounding box center [144, 67] width 69 height 6
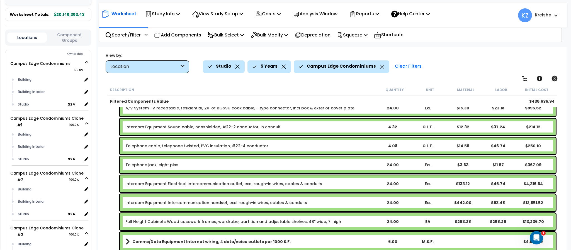
click at [164, 68] on div "Location" at bounding box center [144, 67] width 69 height 6
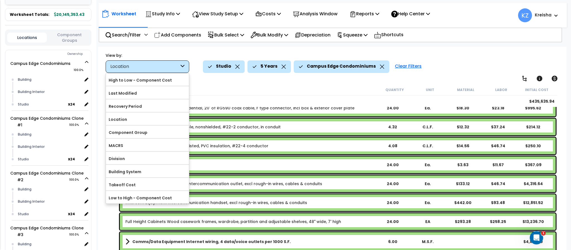
click at [401, 68] on div "Clear Filters" at bounding box center [408, 67] width 32 height 12
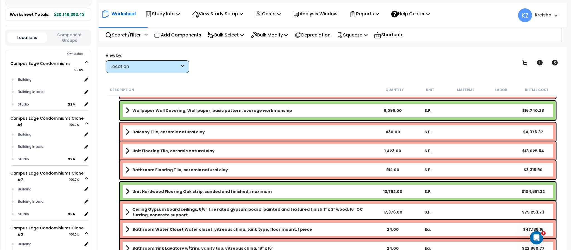
scroll to position [0, 0]
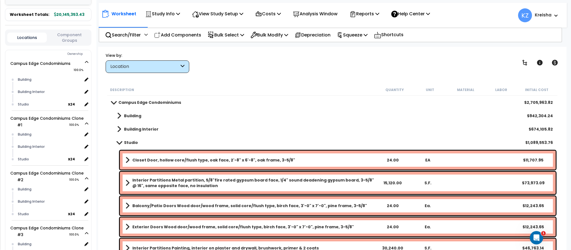
click at [174, 73] on div "Location" at bounding box center [148, 67] width 84 height 13
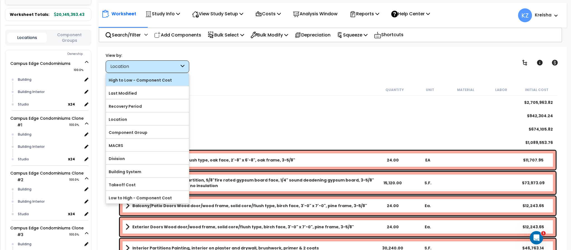
click at [165, 81] on label "High to Low - Component Cost" at bounding box center [147, 80] width 83 height 8
click at [0, 0] on input "High to Low - Component Cost" at bounding box center [0, 0] width 0 height 0
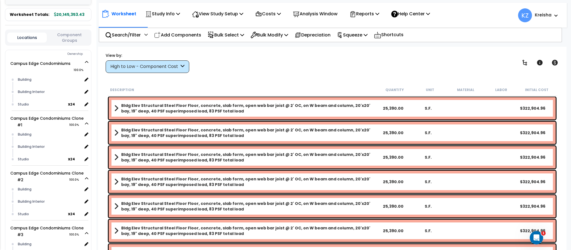
click at [220, 62] on div "View by: High to Low - Component Cost High to Low - Component Cost" at bounding box center [332, 62] width 457 height 21
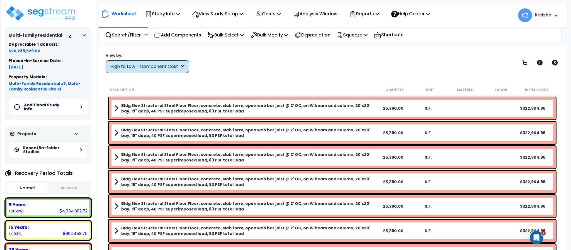
click at [401, 49] on div "Worksheet Study Info Study Setup Add Property Unit Template study Clone study KZ" at bounding box center [332, 172] width 469 height 250
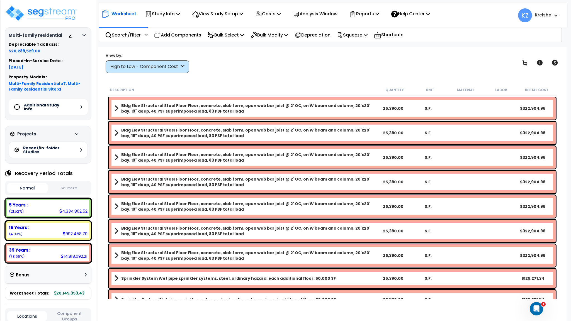
click at [379, 64] on div "View by: High to Low - Component Cost High to Low - Component Cost" at bounding box center [332, 62] width 457 height 21
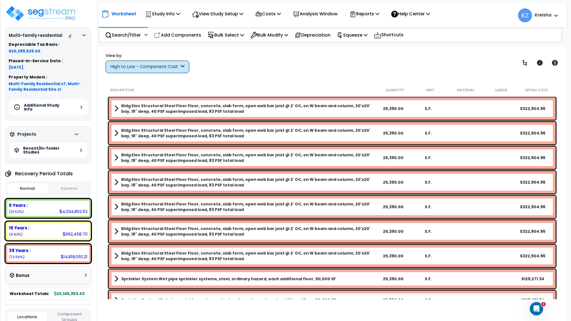
drag, startPoint x: 201, startPoint y: 69, endPoint x: 194, endPoint y: 71, distance: 6.8
click at [201, 69] on div "View by: High to Low - Component Cost High to Low - Component Cost" at bounding box center [332, 62] width 457 height 21
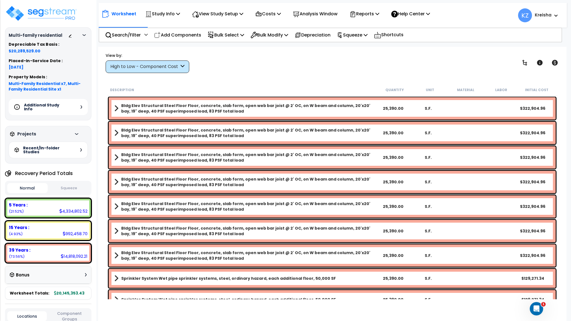
click at [178, 68] on div "High to Low - Component Cost" at bounding box center [144, 67] width 69 height 6
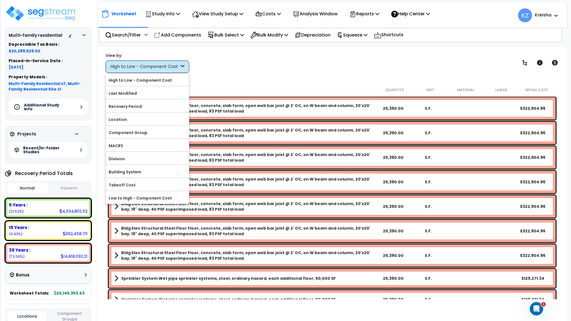
click at [264, 68] on div "View by: High to Low - Component Cost High to Low - Component Cost" at bounding box center [332, 62] width 457 height 21
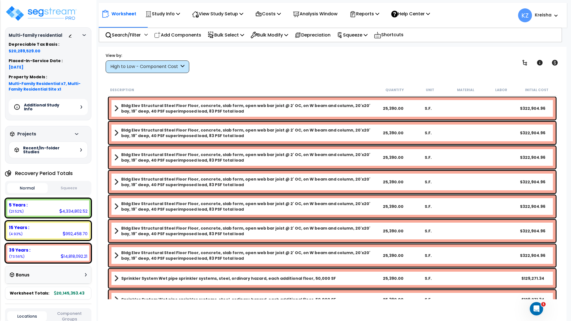
click at [250, 74] on div "Worksheet Study Info Study Setup Add Property Unit Template study Clone study KZ" at bounding box center [332, 207] width 469 height 321
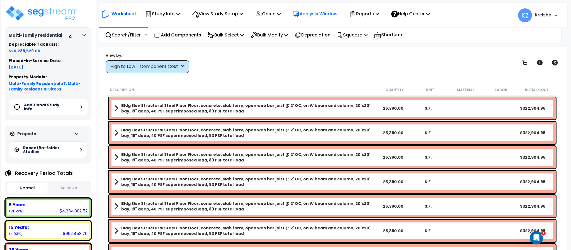
click at [325, 13] on p "Analysis Window" at bounding box center [315, 14] width 45 height 8
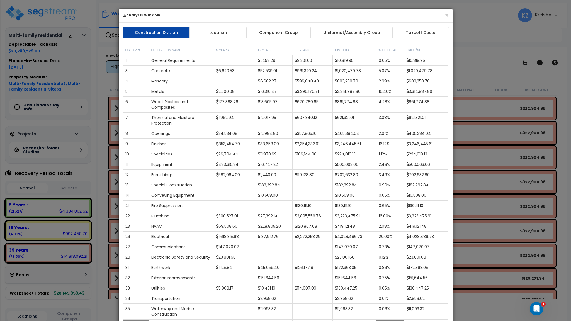
click at [411, 20] on div "× Analysis Window" at bounding box center [286, 16] width 334 height 14
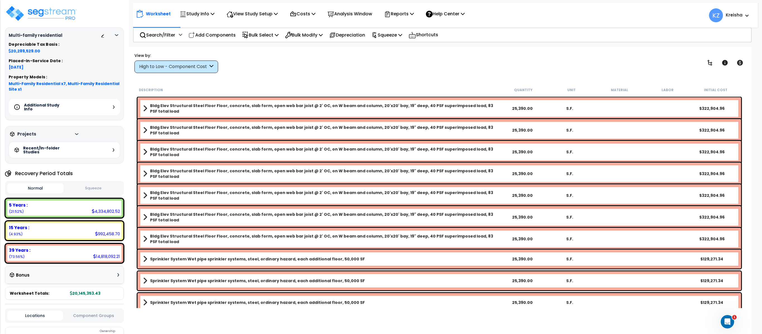
click at [441, 61] on div "View by: High to Low - Component Cost High to Low - Component Cost" at bounding box center [439, 62] width 614 height 21
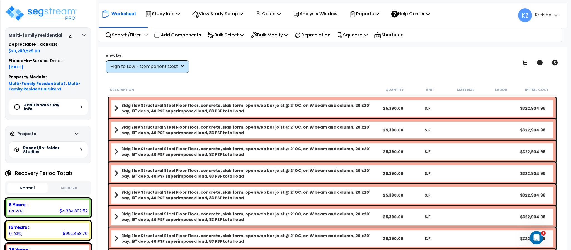
click at [235, 65] on div "View by: High to Low - Component Cost High to Low - Component Cost" at bounding box center [332, 62] width 457 height 21
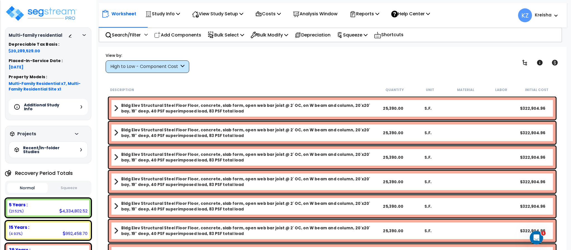
drag, startPoint x: 519, startPoint y: 57, endPoint x: 532, endPoint y: 66, distance: 16.5
click at [532, 66] on div "Squeeze Warning Show/Hide Children Toggle Record Info Toggle Cost" at bounding box center [540, 62] width 42 height 11
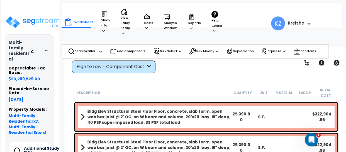
click at [202, 66] on div "View by: High to Low - Component Cost High to Low - Component Cost" at bounding box center [206, 62] width 273 height 21
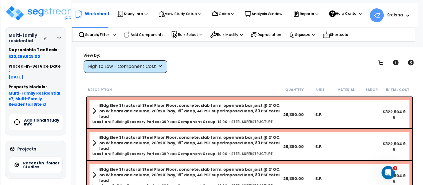
click at [193, 62] on div "View by: High to Low - Component Cost High to Low - Component Cost" at bounding box center [250, 62] width 336 height 21
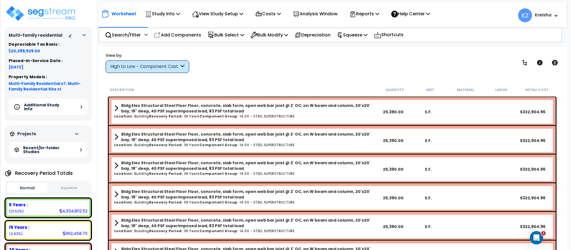
click at [235, 66] on div "View by: High to Low - Component Cost High to Low - Component Cost" at bounding box center [332, 62] width 457 height 21
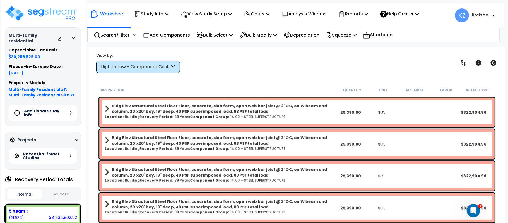
click at [217, 60] on div "View by: High to Low - Component Cost High to Low - Component Cost" at bounding box center [296, 62] width 405 height 21
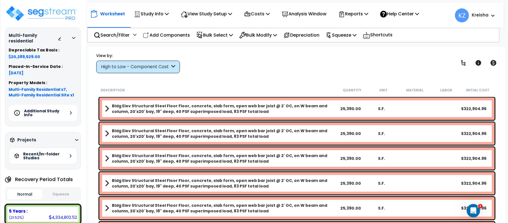
drag, startPoint x: 494, startPoint y: 61, endPoint x: 382, endPoint y: 66, distance: 113.1
click at [494, 61] on icon at bounding box center [494, 63] width 6 height 6
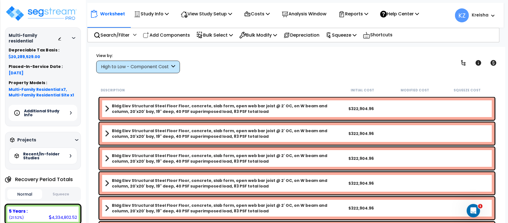
drag, startPoint x: 493, startPoint y: 65, endPoint x: 379, endPoint y: 64, distance: 113.2
click at [493, 65] on icon at bounding box center [494, 63] width 6 height 6
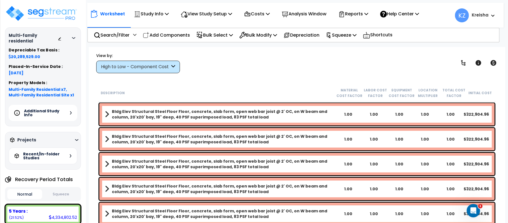
click at [108, 114] on span at bounding box center [107, 114] width 4 height 8
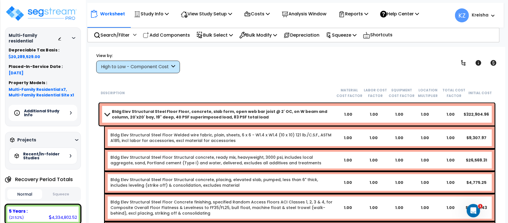
click at [108, 114] on span at bounding box center [107, 114] width 8 height 4
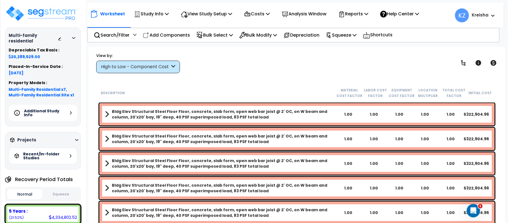
click at [365, 63] on div "View by: High to Low - Component Cost High to Low - Component Cost" at bounding box center [296, 62] width 405 height 21
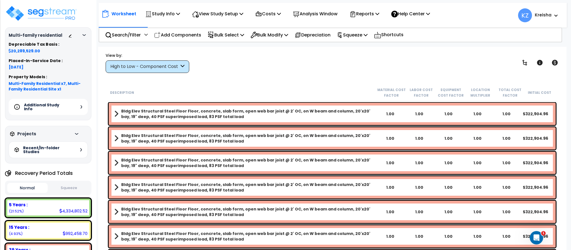
click at [453, 68] on div "View by: High to Low - Component Cost High to Low - Component Cost" at bounding box center [332, 62] width 457 height 21
click at [526, 61] on icon at bounding box center [525, 62] width 7 height 7
click at [523, 62] on icon at bounding box center [525, 62] width 7 height 7
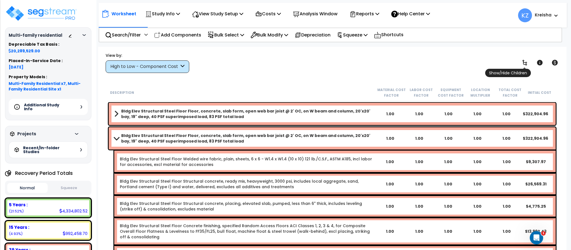
click at [525, 63] on icon at bounding box center [525, 63] width 4 height 6
click at [524, 63] on icon at bounding box center [525, 63] width 4 height 6
click at [115, 114] on span at bounding box center [116, 114] width 4 height 8
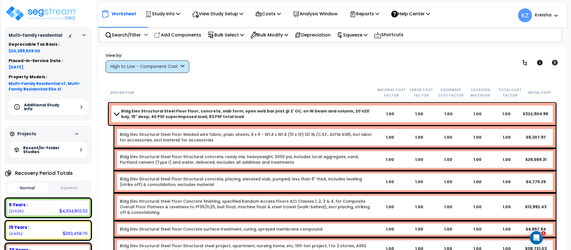
click at [116, 114] on span at bounding box center [117, 114] width 8 height 4
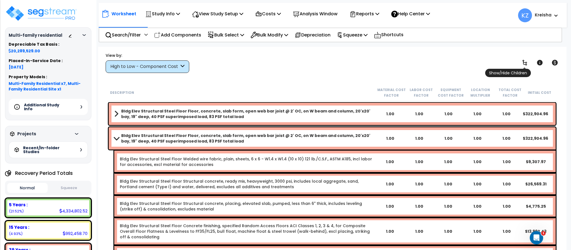
click at [524, 63] on icon at bounding box center [525, 62] width 7 height 7
click at [522, 60] on icon at bounding box center [525, 62] width 7 height 7
click at [117, 113] on span at bounding box center [116, 114] width 4 height 8
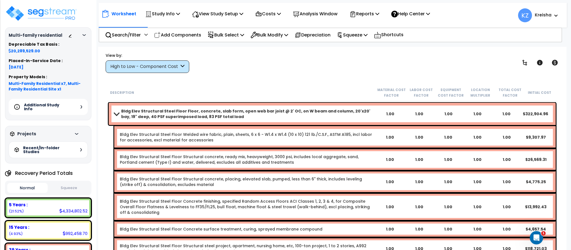
click at [115, 112] on span at bounding box center [117, 114] width 8 height 4
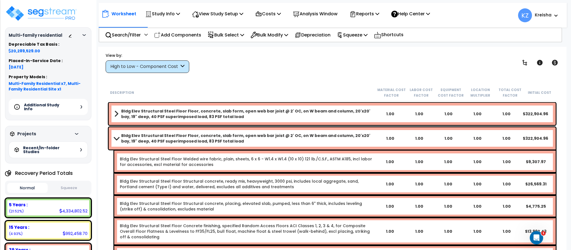
click at [248, 56] on div "View by: High to Low - Component Cost High to Low - Component Cost" at bounding box center [332, 62] width 457 height 21
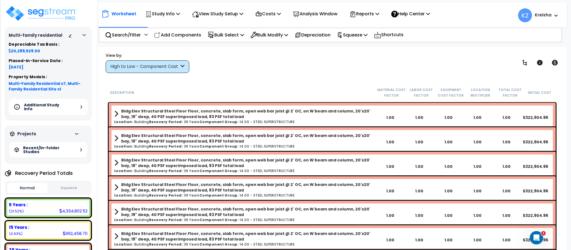
click at [322, 60] on div "View by: High to Low - Component Cost High to Low - Component Cost" at bounding box center [332, 62] width 457 height 21
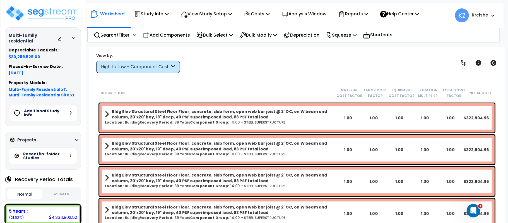
click at [341, 56] on div "View by: High to Low - Component Cost High to Low - Component Cost" at bounding box center [296, 62] width 405 height 21
click at [292, 64] on div "View by: High to Low - Component Cost High to Low - Component Cost" at bounding box center [296, 62] width 405 height 21
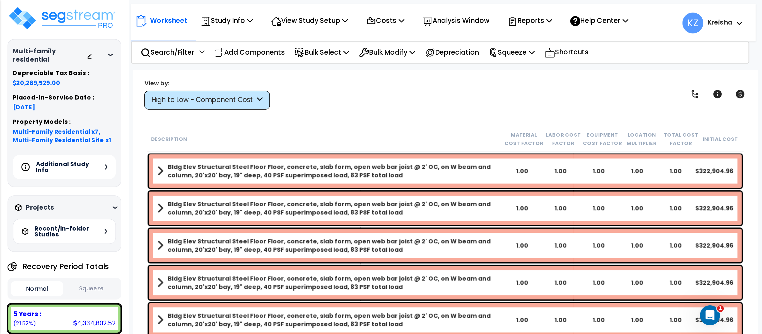
scroll to position [73, 0]
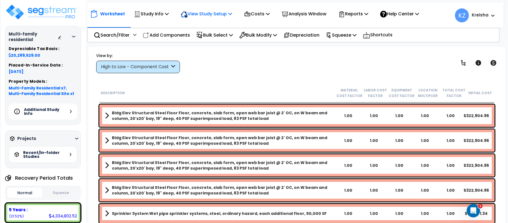
click at [214, 11] on p "View Study Setup" at bounding box center [206, 14] width 51 height 8
click at [210, 13] on p "View Study Setup" at bounding box center [206, 14] width 51 height 8
click at [221, 12] on p "View Study Setup" at bounding box center [206, 14] width 51 height 8
click at [242, 69] on div "View by: High to Low - Component Cost High to Low - Component Cost" at bounding box center [296, 62] width 405 height 21
click at [264, 70] on div "View by: High to Low - Component Cost High to Low - Component Cost" at bounding box center [296, 62] width 405 height 21
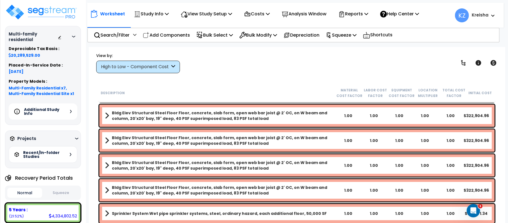
click at [272, 71] on div "View by: High to Low - Component Cost High to Low - Component Cost" at bounding box center [296, 62] width 405 height 21
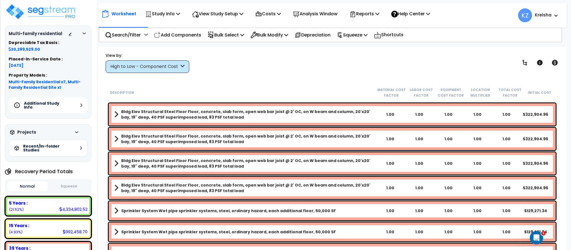
scroll to position [0, 0]
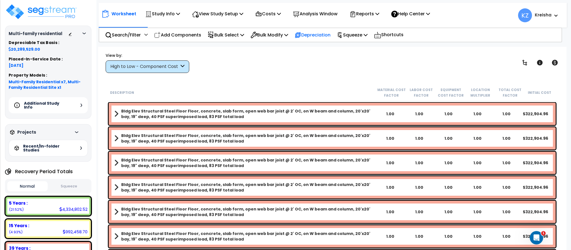
click at [310, 30] on div "Depreciation" at bounding box center [313, 34] width 36 height 13
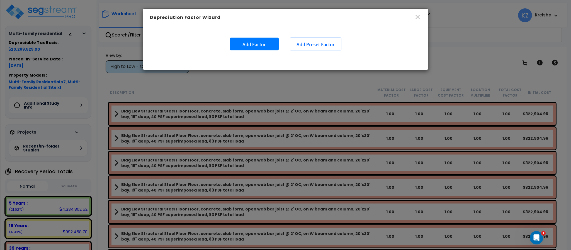
click at [264, 50] on button "Add Factor" at bounding box center [254, 44] width 49 height 13
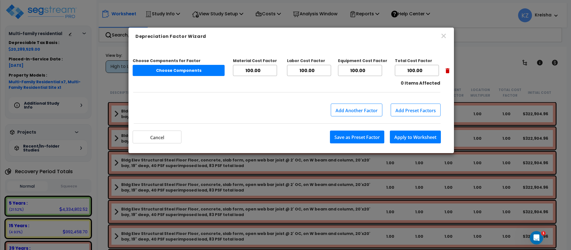
click at [189, 69] on button "Choose Components" at bounding box center [179, 70] width 92 height 11
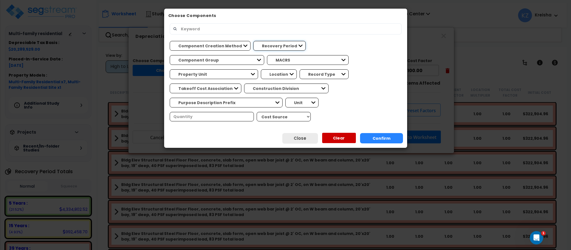
click at [259, 46] on select "Recovery Period 5 Years 15 Years 39 Years" at bounding box center [280, 46] width 52 height 10
select select "5Y"
click at [254, 41] on select "Recovery Period 5 Years 15 Years 39 Years" at bounding box center [280, 46] width 52 height 10
click at [264, 55] on select "Component Group BLDG FOUNDATIONS BLDG CONCRETE SLAB ON GRADE STEEL SUPERSTRUCTU…" at bounding box center [217, 60] width 95 height 10
select select "10081"
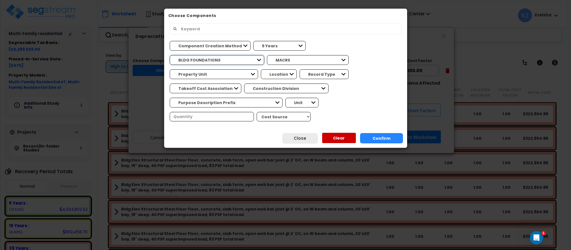
click at [264, 55] on select "Component Group BLDG FOUNDATIONS BLDG CONCRETE SLAB ON GRADE STEEL SUPERSTRUCTU…" at bounding box center [217, 60] width 95 height 10
click at [371, 133] on button "Confirm" at bounding box center [381, 138] width 43 height 10
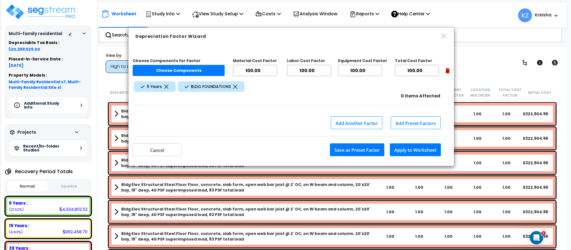
click at [269, 105] on hr at bounding box center [286, 105] width 307 height 0
click at [448, 39] on div "Depreciation Factor Wizard" at bounding box center [292, 37] width 326 height 18
click at [440, 37] on h6 "Depreciation Factor Wizard" at bounding box center [292, 36] width 312 height 7
click at [443, 37] on icon "button" at bounding box center [444, 35] width 4 height 4
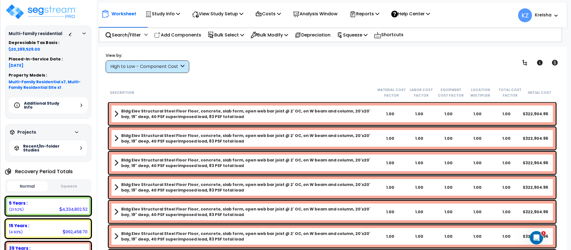
click at [271, 76] on div "Worksheet Study Info Study Setup Add Property Unit Template study Clone study KZ" at bounding box center [332, 172] width 469 height 250
drag, startPoint x: 431, startPoint y: 57, endPoint x: 428, endPoint y: 56, distance: 3.6
click at [431, 56] on div "View by: High to Low - Component Cost High to Low - Component Cost" at bounding box center [332, 62] width 457 height 21
click at [316, 37] on p "Depreciation" at bounding box center [313, 35] width 36 height 8
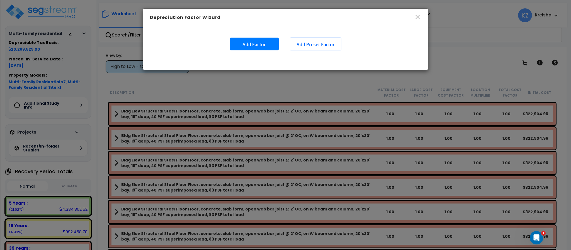
click at [258, 43] on button "Add Factor" at bounding box center [254, 44] width 49 height 13
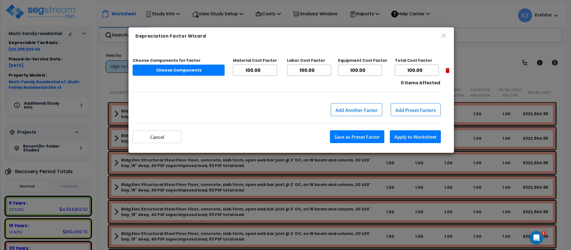
click at [247, 72] on input "100.00" at bounding box center [255, 70] width 44 height 11
click at [245, 69] on input "100.00" at bounding box center [255, 70] width 44 height 11
click at [405, 69] on input "100.00" at bounding box center [417, 70] width 44 height 11
click at [407, 70] on input "100.00" at bounding box center [417, 70] width 44 height 11
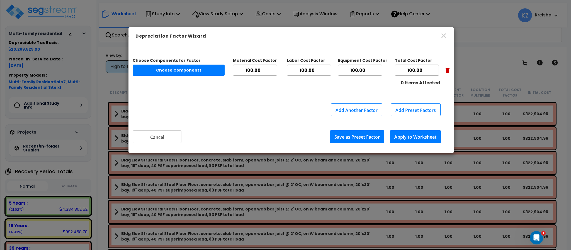
drag, startPoint x: 407, startPoint y: 70, endPoint x: 455, endPoint y: 69, distance: 48.8
click at [455, 69] on div "Depreciation Factor Wizard Choose Components for Factor Choose Components Mater…" at bounding box center [285, 125] width 571 height 250
type input "80"
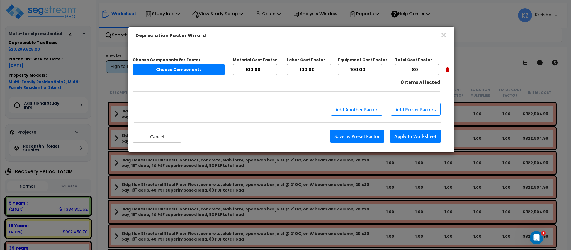
click at [438, 54] on div "Choose Components for Factor Choose Components Material Cost Factor 100.00 Labo…" at bounding box center [291, 72] width 317 height 46
click at [256, 71] on input "100.00" at bounding box center [255, 69] width 44 height 11
type input "80"
click at [310, 69] on input "100.00" at bounding box center [309, 69] width 44 height 11
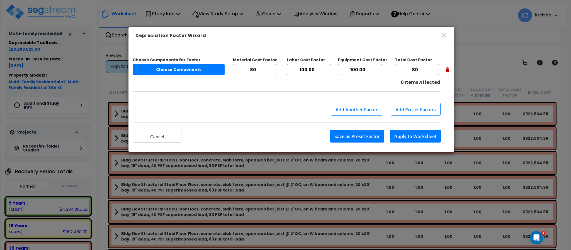
click at [310, 69] on input "100.00" at bounding box center [309, 69] width 44 height 11
click at [410, 69] on input "80" at bounding box center [417, 69] width 44 height 11
type input "100"
click at [312, 72] on input "100.00" at bounding box center [309, 69] width 44 height 11
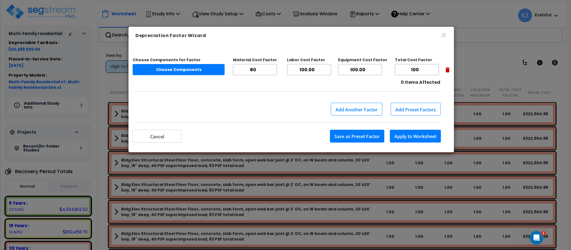
click at [312, 72] on input "100.00" at bounding box center [309, 69] width 44 height 11
type input "80"
click at [359, 69] on input "100.00" at bounding box center [360, 69] width 44 height 11
click at [357, 71] on input "100.00" at bounding box center [360, 69] width 44 height 11
type input "80"
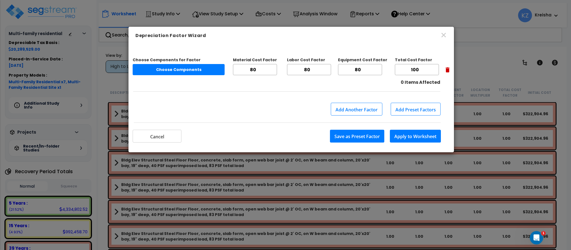
click at [412, 72] on input "100" at bounding box center [417, 69] width 44 height 11
type input "80"
click at [354, 90] on div "Choose Components for Factor Choose Components Material Cost Factor 80 Labor Co…" at bounding box center [291, 72] width 317 height 37
click at [413, 110] on button "Add Preset Factors" at bounding box center [416, 109] width 50 height 13
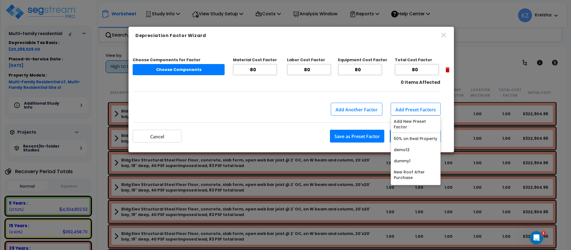
click at [364, 137] on button "Save as Preset Factor" at bounding box center [357, 136] width 54 height 13
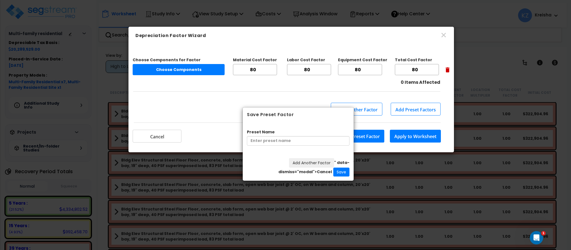
drag, startPoint x: 304, startPoint y: 16, endPoint x: 313, endPoint y: 94, distance: 78.6
click at [313, 112] on h6 "Save Preset Factor" at bounding box center [298, 115] width 103 height 6
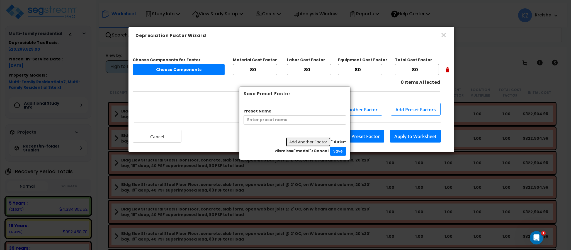
click at [314, 143] on button "Add Another Factor" at bounding box center [308, 141] width 45 height 9
click at [310, 151] on div "Add Another Factor " data-dismiss="modal">Cancel Save" at bounding box center [295, 146] width 111 height 27
drag, startPoint x: 298, startPoint y: 151, endPoint x: 312, endPoint y: 149, distance: 14.3
click at [312, 149] on div "Add Another Factor " data-dismiss="modal">Cancel Save" at bounding box center [295, 146] width 111 height 27
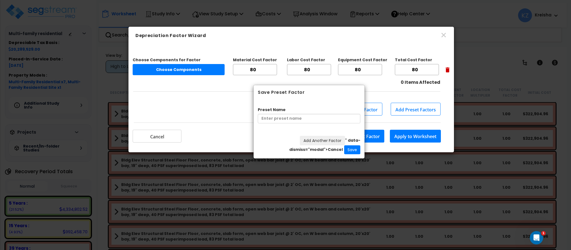
click at [180, 127] on div "Save Preset Factor Preset Name Add Another Factor " data-dismiss="modal">Cancel…" at bounding box center [285, 125] width 571 height 250
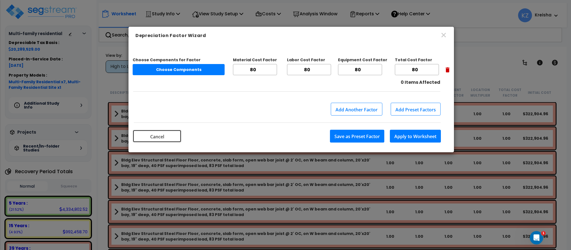
click at [163, 137] on button "Cancel" at bounding box center [157, 136] width 49 height 13
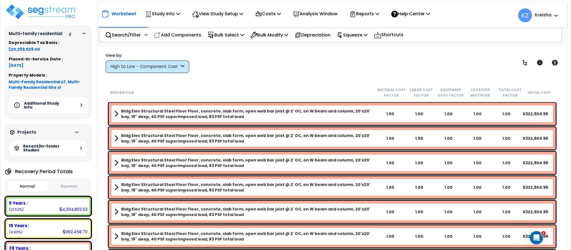
click at [450, 50] on div "Worksheet Study Info Study Setup Add Property Unit Template study Clone study KZ" at bounding box center [332, 172] width 469 height 250
click at [320, 34] on p "Depreciation" at bounding box center [313, 35] width 36 height 8
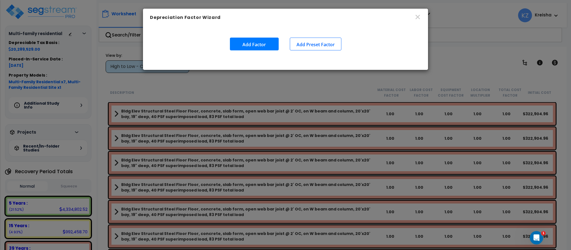
click at [301, 46] on button "Add Preset Factor" at bounding box center [316, 44] width 52 height 13
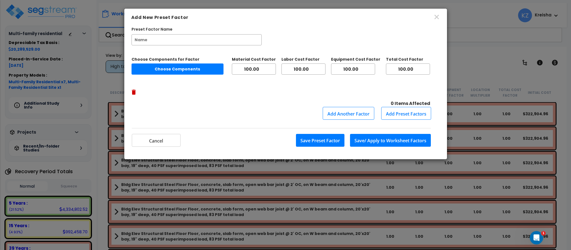
click at [262, 71] on input "100.00" at bounding box center [254, 69] width 44 height 11
drag, startPoint x: 257, startPoint y: 69, endPoint x: 214, endPoint y: 69, distance: 43.5
click at [214, 69] on div "Choose Components for Factor Choose Components Material Cost Factor 100.0080 La…" at bounding box center [286, 76] width 308 height 38
type input "80"
click at [312, 69] on input "100.00" at bounding box center [304, 69] width 44 height 11
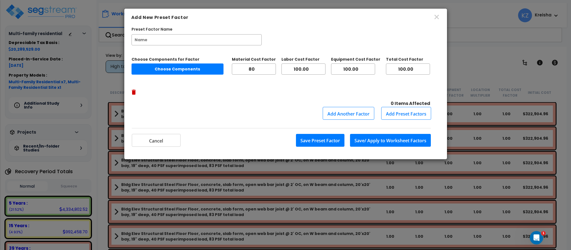
drag, startPoint x: 333, startPoint y: 69, endPoint x: 336, endPoint y: 69, distance: 3.1
click at [336, 69] on div "Choose Components for Factor Choose Components Material Cost Factor 80 Labor Co…" at bounding box center [286, 76] width 308 height 38
type input "80"
click at [355, 69] on input "100.00" at bounding box center [353, 69] width 44 height 11
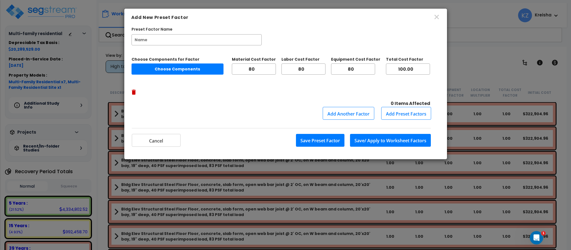
type input "80"
click at [407, 69] on input "100.00" at bounding box center [408, 69] width 44 height 11
type input "80"
click at [400, 107] on button "Add Preset Factors" at bounding box center [407, 113] width 50 height 13
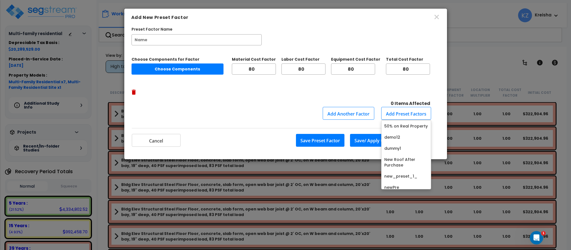
click at [351, 120] on div "Cancel Save Preset Factor Save/ Apply to Worksheet Factors" at bounding box center [285, 140] width 323 height 40
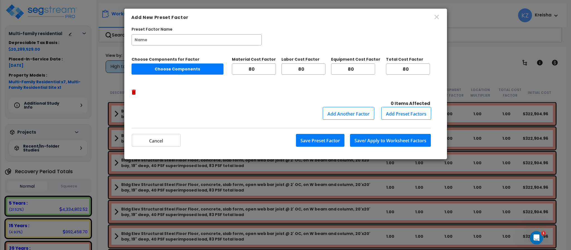
click at [326, 134] on button "Save Preset Factor" at bounding box center [320, 140] width 49 height 13
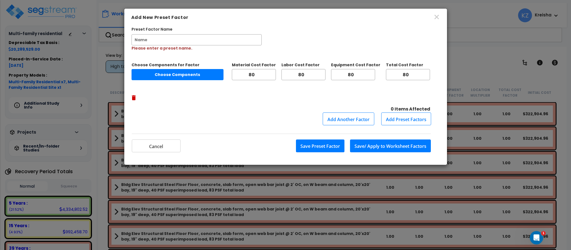
click at [408, 113] on button "Add Preset Factors" at bounding box center [407, 119] width 50 height 13
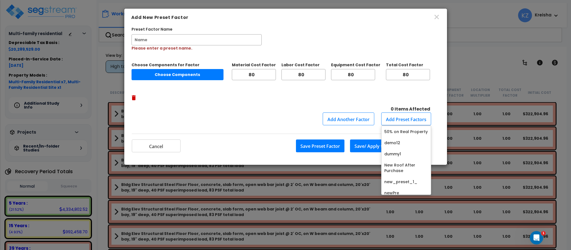
click at [353, 113] on button "Add Another Factor" at bounding box center [349, 119] width 52 height 13
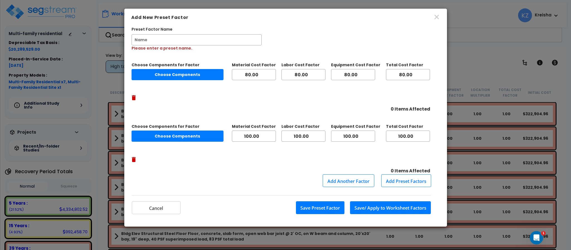
click at [207, 74] on button "Choose Components" at bounding box center [178, 74] width 92 height 11
select select
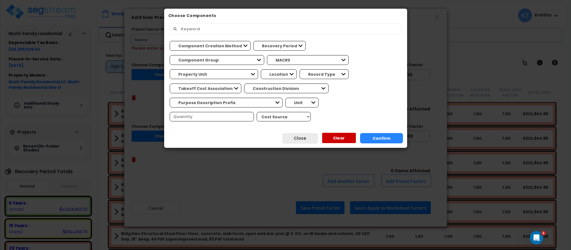
click at [223, 26] on input "text" at bounding box center [288, 28] width 220 height 9
type input "concrete"
click at [331, 133] on button "Clear" at bounding box center [339, 138] width 34 height 10
click at [296, 133] on button "Close" at bounding box center [301, 138] width 36 height 11
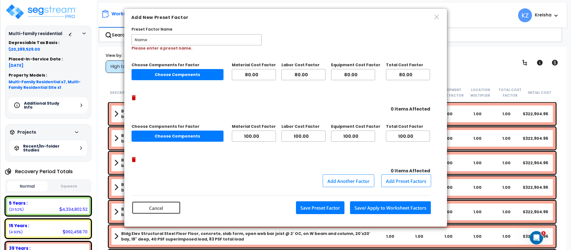
click at [158, 202] on button "Cancel" at bounding box center [156, 208] width 49 height 13
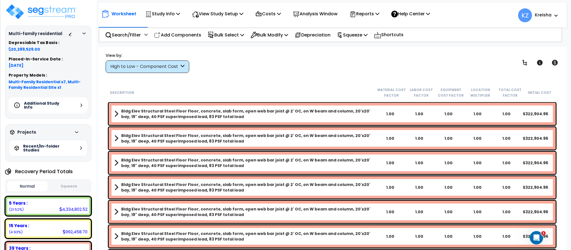
click at [458, 59] on div "View by: High to Low - Component Cost High to Low - Component Cost" at bounding box center [332, 62] width 457 height 21
click at [254, 68] on div "View by: High to Low - Component Cost High to Low - Component Cost" at bounding box center [332, 62] width 457 height 21
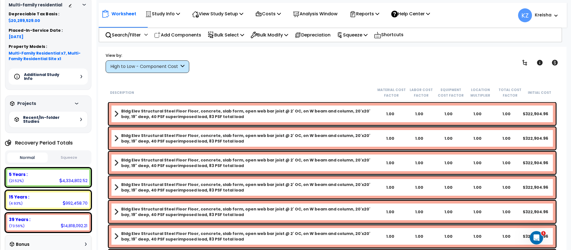
scroll to position [39, 0]
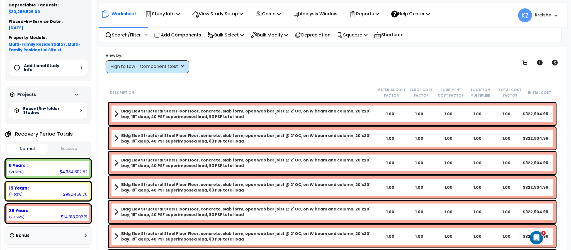
click at [323, 76] on div "Worksheet Study Info Study Setup Add Property Unit Template study Clone study KZ" at bounding box center [332, 172] width 469 height 250
click at [473, 53] on div "View by: High to Low - Component Cost High to Low - Component Cost" at bounding box center [332, 62] width 457 height 21
click at [314, 33] on p "Depreciation" at bounding box center [313, 35] width 36 height 8
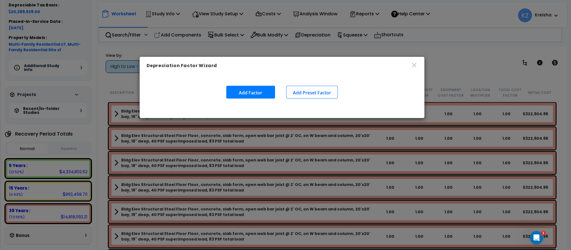
drag, startPoint x: 260, startPoint y: 13, endPoint x: 257, endPoint y: 61, distance: 48.4
click at [257, 61] on div "Depreciation Factor Wizard" at bounding box center [282, 66] width 285 height 18
click at [254, 91] on button "Add Factor" at bounding box center [250, 92] width 49 height 13
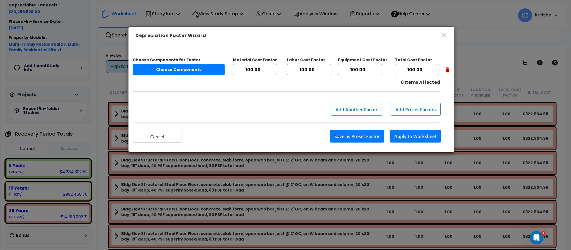
click at [198, 69] on button "Choose Components" at bounding box center [179, 69] width 92 height 11
select select
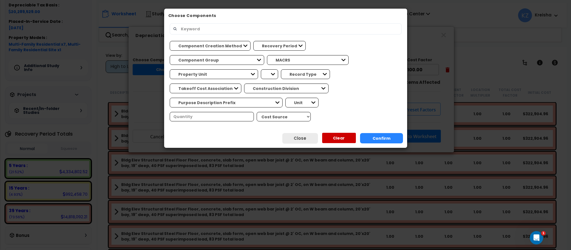
click at [218, 28] on input "text" at bounding box center [288, 28] width 220 height 9
click at [225, 28] on input "steel floor" at bounding box center [288, 28] width 220 height 9
type input "steel floor"
click at [381, 133] on button "Confirm" at bounding box center [381, 138] width 43 height 10
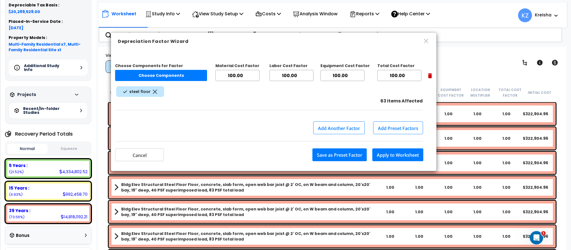
drag, startPoint x: 426, startPoint y: 96, endPoint x: 382, endPoint y: 102, distance: 44.7
click at [382, 102] on div "63 Items Affected" at bounding box center [273, 101] width 317 height 6
click at [233, 78] on input "100.00" at bounding box center [238, 75] width 44 height 11
drag, startPoint x: 254, startPoint y: 77, endPoint x: 252, endPoint y: 76, distance: 2.9
click at [252, 76] on input "10799.99" at bounding box center [238, 75] width 44 height 11
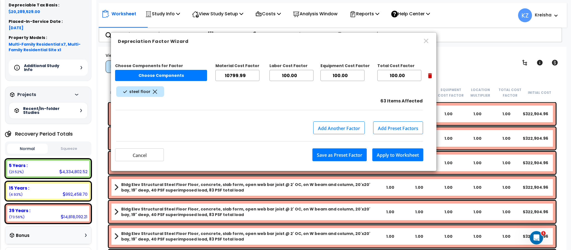
click at [241, 74] on input "10799.99" at bounding box center [238, 75] width 44 height 11
type input "80"
click at [291, 76] on input "100.00" at bounding box center [292, 75] width 44 height 11
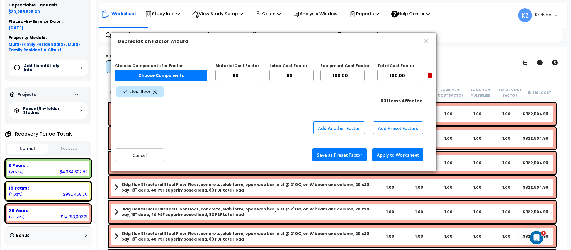
type input "80"
click at [340, 75] on input "100.00" at bounding box center [343, 75] width 44 height 11
type input "80"
click at [397, 74] on input "100.00" at bounding box center [400, 75] width 44 height 11
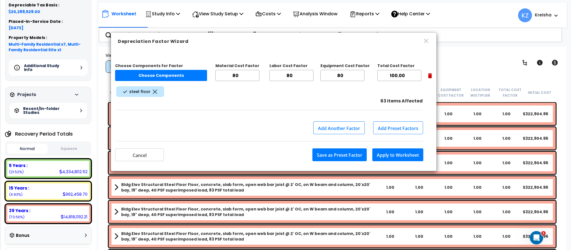
click at [397, 74] on input "100.00" at bounding box center [400, 75] width 44 height 11
type input "80"
click at [346, 99] on div "63 Items Affected" at bounding box center [273, 101] width 317 height 6
click at [387, 155] on button "Apply to Worksheet" at bounding box center [398, 155] width 51 height 13
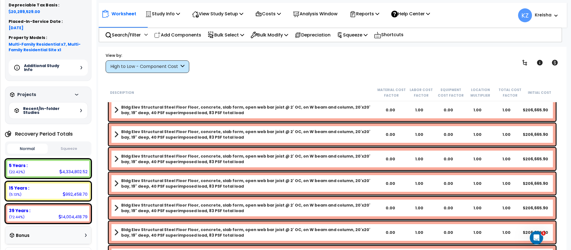
scroll to position [0, 0]
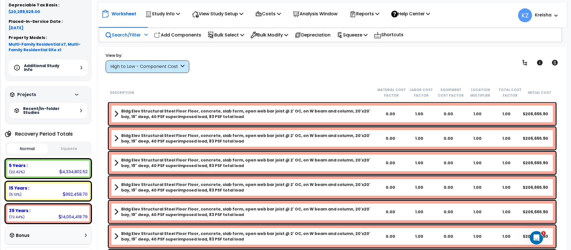
click at [138, 38] on p "Search/Filter" at bounding box center [123, 35] width 36 height 8
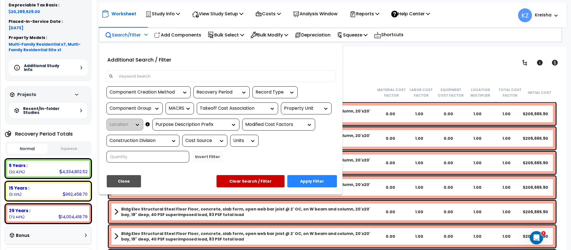
click at [138, 74] on input at bounding box center [224, 76] width 217 height 8
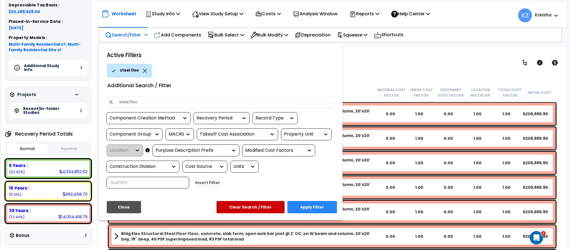
type input "steel floor"
click at [314, 206] on button "Apply Filter" at bounding box center [313, 207] width 50 height 12
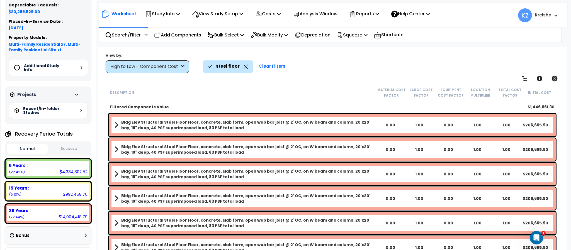
click at [203, 126] on b "Bldg Elev Structural Steel Floor Floor, concrete, slab form, open web bar joist…" at bounding box center [248, 125] width 255 height 11
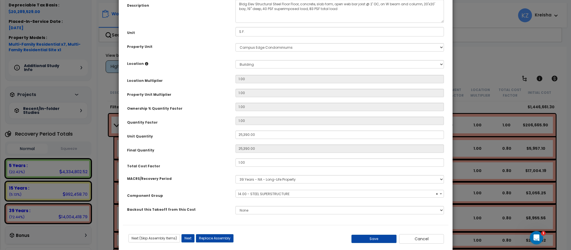
scroll to position [56, 0]
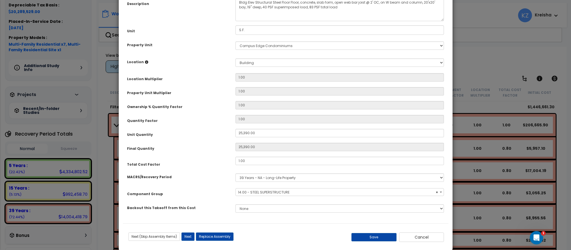
select select "10387"
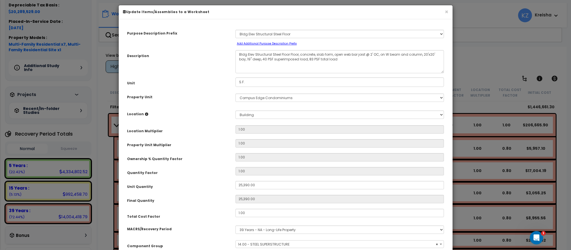
scroll to position [0, 0]
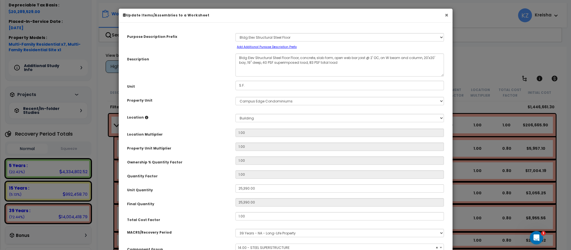
click at [445, 14] on button "×" at bounding box center [447, 15] width 4 height 6
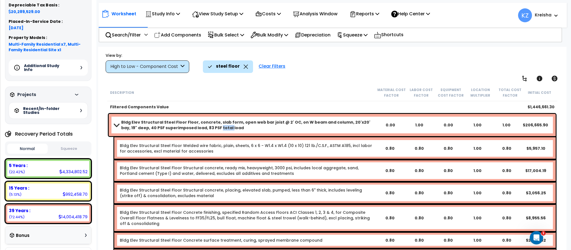
click at [169, 148] on link "Bldg Elev Structural Steel Floor Welded wire fabric, plain, sheets, 6 x 6 - W1.…" at bounding box center [248, 148] width 256 height 11
click at [169, 147] on link "Bldg Elev Structural Steel Floor Welded wire fabric, plain, sheets, 6 x 6 - W1.…" at bounding box center [248, 148] width 256 height 11
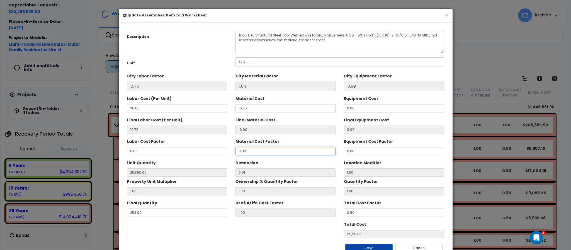
drag, startPoint x: 238, startPoint y: 149, endPoint x: 213, endPoint y: 153, distance: 25.4
click at [237, 149] on input "0.80" at bounding box center [286, 151] width 100 height 8
drag, startPoint x: 136, startPoint y: 153, endPoint x: 129, endPoint y: 151, distance: 6.5
click at [129, 151] on input "0.80" at bounding box center [177, 151] width 100 height 8
click at [331, 148] on div "Labor Cost Factor 0.80 Material Cost Factor 0.80 Equipment Cost Factor 0.80" at bounding box center [286, 146] width 326 height 19
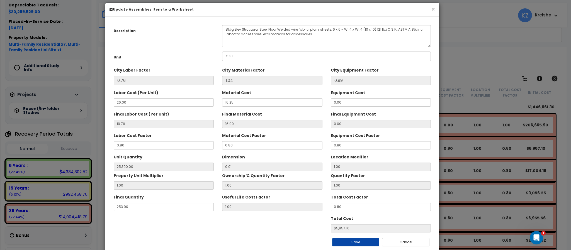
drag, startPoint x: 351, startPoint y: 15, endPoint x: 335, endPoint y: 8, distance: 17.8
click at [335, 8] on h6 "Update Assemblies Item to a Worksheet" at bounding box center [273, 9] width 326 height 5
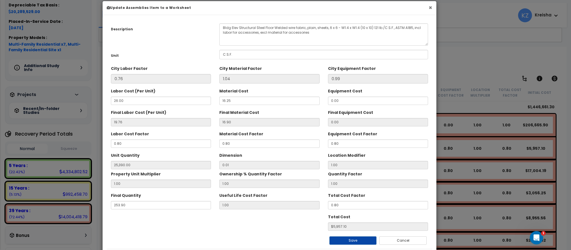
click at [429, 8] on button "×" at bounding box center [431, 8] width 4 height 6
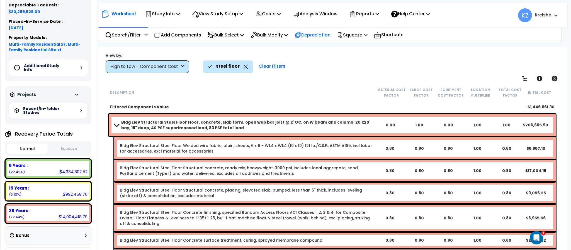
click at [319, 35] on p "Depreciation" at bounding box center [313, 35] width 36 height 8
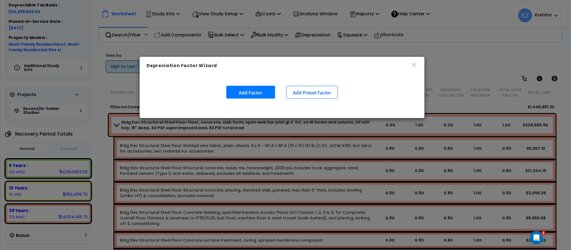
click at [254, 92] on button "Add Factor" at bounding box center [250, 92] width 49 height 13
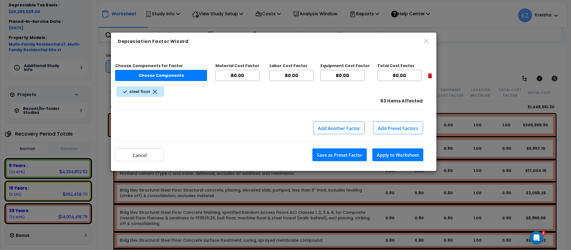
click at [402, 127] on button "Add Preset Factors" at bounding box center [398, 128] width 50 height 13
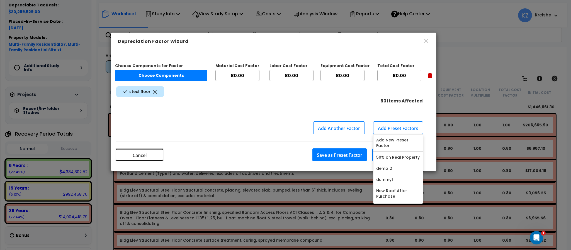
click at [137, 160] on button "Cancel" at bounding box center [139, 155] width 49 height 13
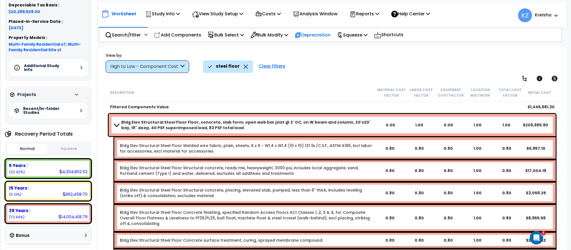
click at [312, 32] on p "Depreciation" at bounding box center [313, 35] width 36 height 8
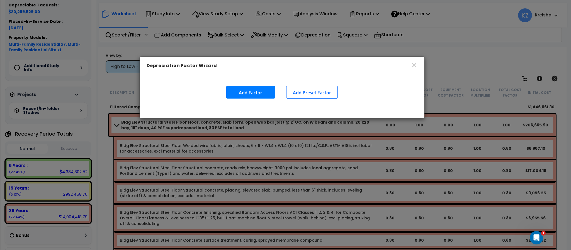
click at [312, 94] on button "Add Preset Factor" at bounding box center [312, 92] width 52 height 13
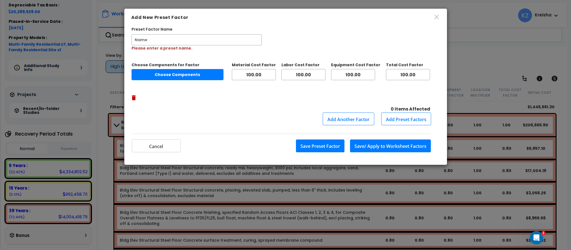
click at [346, 113] on button "Add Another Factor" at bounding box center [349, 119] width 52 height 13
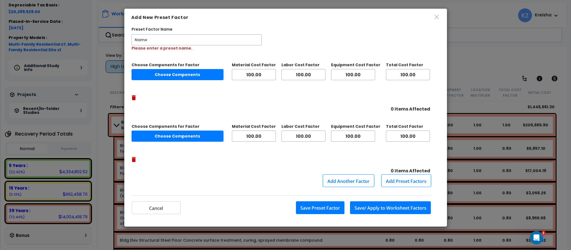
scroll to position [25, 0]
click at [342, 175] on button "Add Another Factor" at bounding box center [349, 181] width 52 height 13
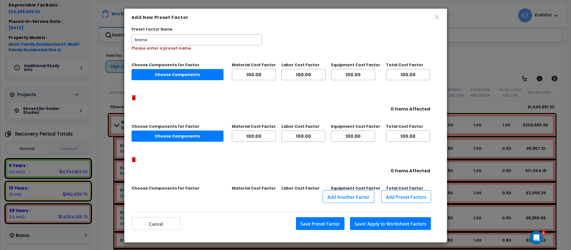
click at [408, 190] on button "Add Preset Factors" at bounding box center [407, 196] width 50 height 13
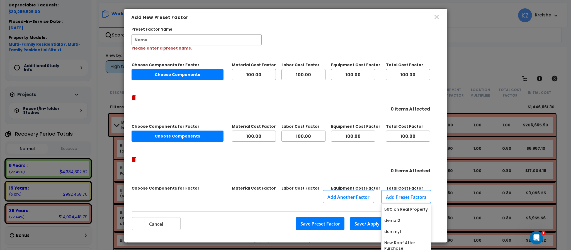
click at [291, 190] on div "Add Another Factor Add Preset Factors 50% on Real Property demo12 dummy1 New Ro…" at bounding box center [277, 196] width 307 height 13
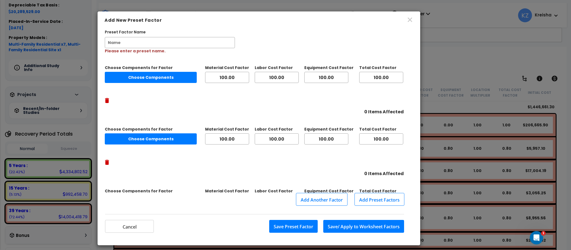
drag, startPoint x: 318, startPoint y: 19, endPoint x: 291, endPoint y: 22, distance: 26.9
click at [291, 22] on h6 "Add New Preset Factor" at bounding box center [259, 20] width 309 height 7
click at [407, 19] on icon "button" at bounding box center [410, 19] width 7 height 7
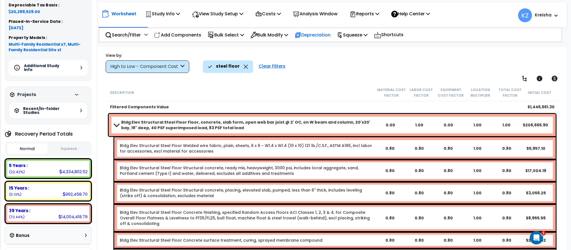
click at [323, 35] on p "Depreciation" at bounding box center [313, 35] width 36 height 8
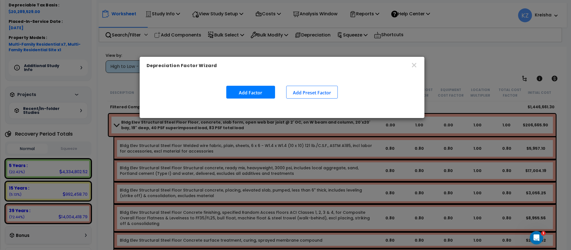
click at [258, 91] on button "Add Factor" at bounding box center [250, 92] width 49 height 13
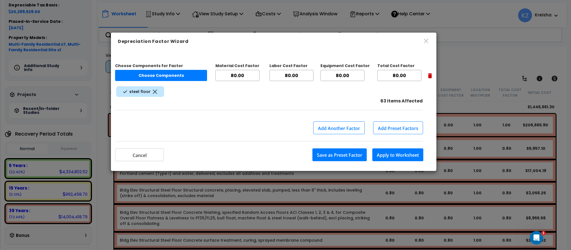
click at [163, 75] on button "Choose Components" at bounding box center [161, 75] width 92 height 11
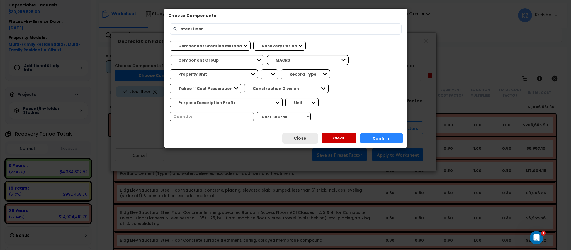
click at [209, 31] on input "steel floor" at bounding box center [288, 28] width 220 height 9
click at [385, 133] on button "Confirm" at bounding box center [381, 138] width 43 height 10
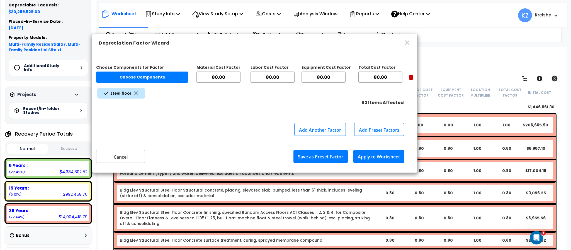
drag, startPoint x: 382, startPoint y: 102, endPoint x: 362, endPoint y: 103, distance: 19.9
click at [362, 103] on div "63 Items Affected" at bounding box center [254, 103] width 317 height 6
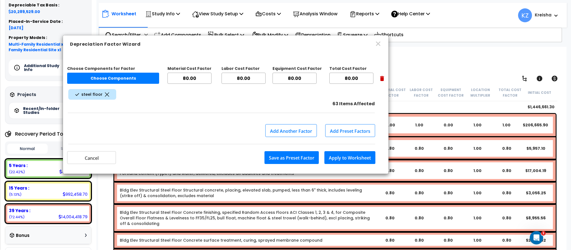
drag, startPoint x: 403, startPoint y: 102, endPoint x: 374, endPoint y: 103, distance: 28.8
click at [374, 103] on span "63 Items Affected" at bounding box center [354, 104] width 42 height 6
click at [378, 44] on icon "button" at bounding box center [378, 44] width 4 height 4
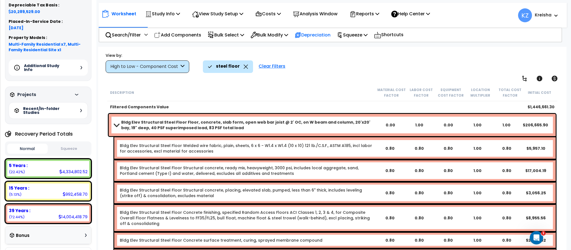
click at [330, 28] on div "Depreciation" at bounding box center [313, 34] width 36 height 13
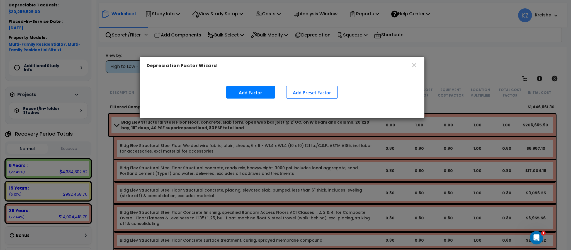
click at [250, 92] on button "Add Factor" at bounding box center [250, 92] width 49 height 13
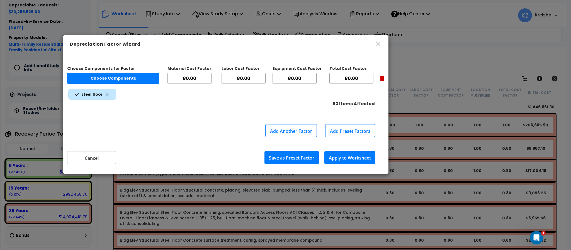
click at [105, 95] on icon at bounding box center [107, 95] width 4 height 4
click at [169, 100] on div "steel floor" at bounding box center [225, 94] width 317 height 13
click at [184, 77] on input "80.00" at bounding box center [190, 78] width 44 height 11
click at [184, 76] on input "80.00" at bounding box center [190, 78] width 44 height 11
type input "100"
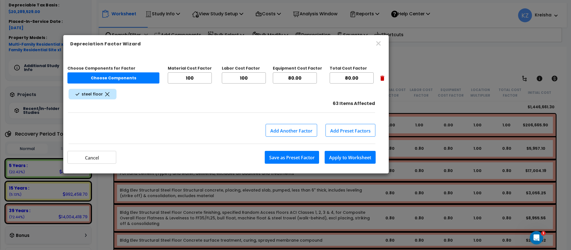
type input "100"
click at [346, 78] on input "80.00" at bounding box center [352, 78] width 44 height 11
type input "100"
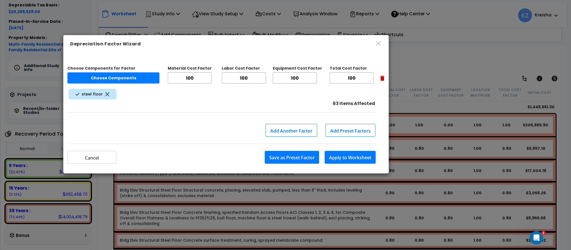
click at [322, 100] on div "steel floor" at bounding box center [225, 94] width 317 height 13
click at [332, 155] on button "Apply to Worksheet" at bounding box center [350, 157] width 51 height 13
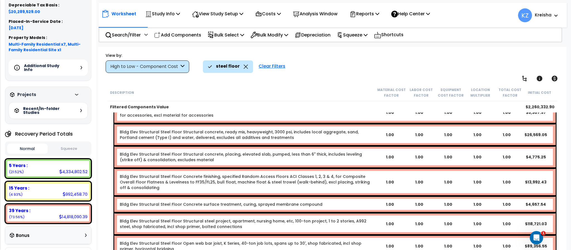
scroll to position [0, 0]
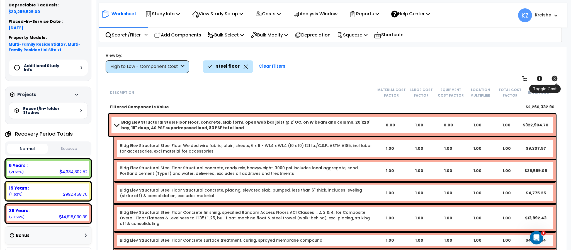
click at [555, 79] on icon at bounding box center [555, 79] width 6 height 6
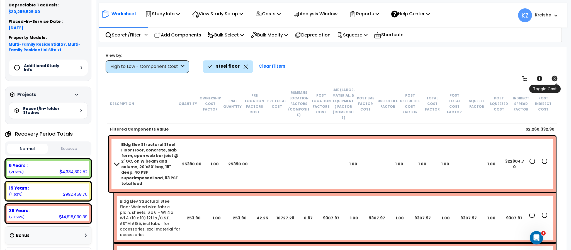
click at [555, 79] on icon at bounding box center [555, 79] width 6 height 6
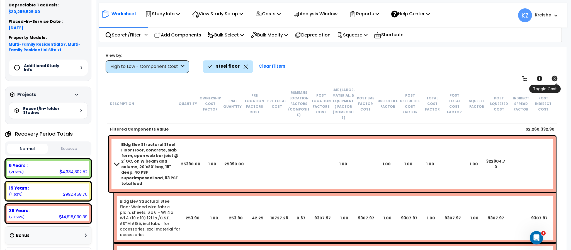
click at [555, 79] on icon at bounding box center [555, 79] width 6 height 6
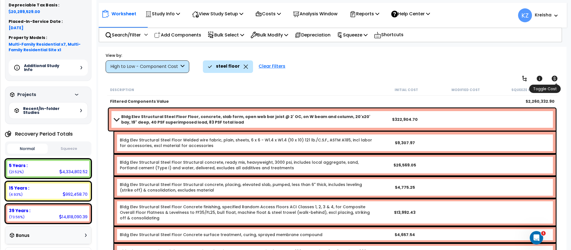
click at [555, 79] on icon at bounding box center [555, 79] width 6 height 6
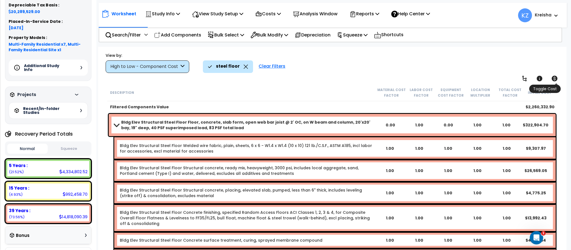
click at [555, 79] on icon at bounding box center [555, 79] width 6 height 6
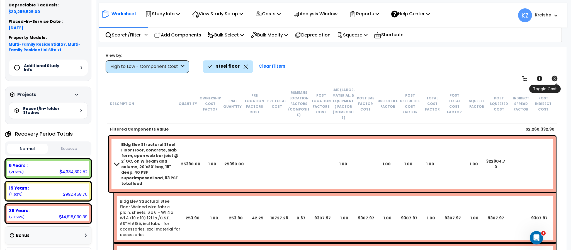
click at [555, 79] on icon at bounding box center [555, 79] width 6 height 6
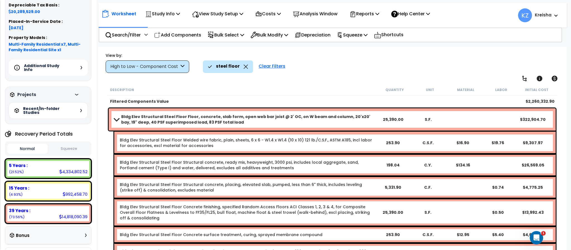
click at [384, 77] on div "Worksheet Study Info Study Setup Add Property Unit Template study Clone study KZ" at bounding box center [332, 172] width 469 height 250
click at [112, 115] on div "Bldg Elev Structural Steel Floor Floor, concrete, slab form, open web bar joist…" at bounding box center [332, 119] width 447 height 22
click at [117, 121] on span at bounding box center [117, 119] width 8 height 4
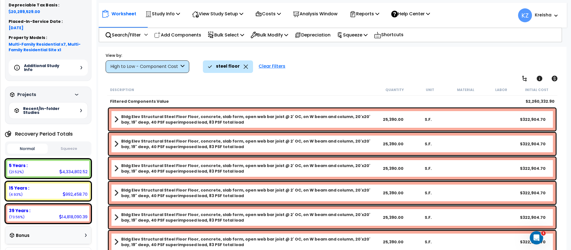
click at [384, 61] on div "steel floor Clear Filters" at bounding box center [382, 67] width 358 height 12
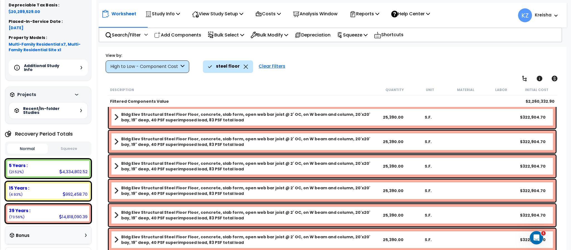
click at [366, 71] on div "steel floor Clear Filters" at bounding box center [382, 67] width 358 height 12
click at [410, 70] on div "steel floor Clear Filters" at bounding box center [382, 67] width 358 height 12
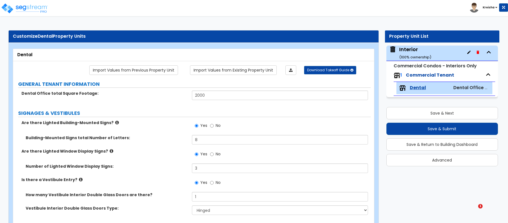
select select "1"
select select "4"
select select "2"
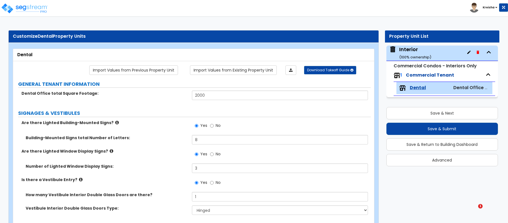
select select "3"
select select "1"
select select "5"
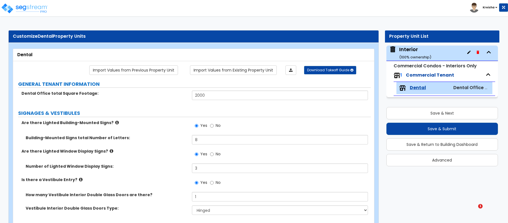
select select "2"
select select "1"
select select "3"
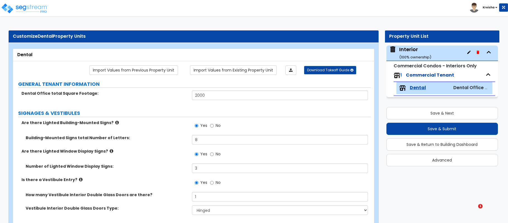
select select "1"
select select "2"
select select "1"
select select "5"
select select "1"
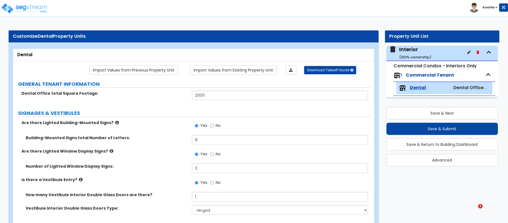
select select "1"
select select "2"
select select "4"
select select "1"
select select "4"
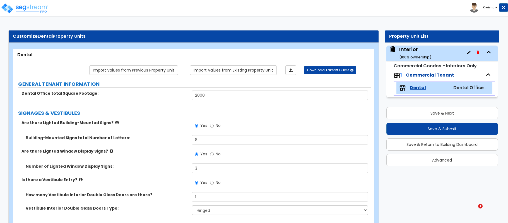
select select "2"
select select "3"
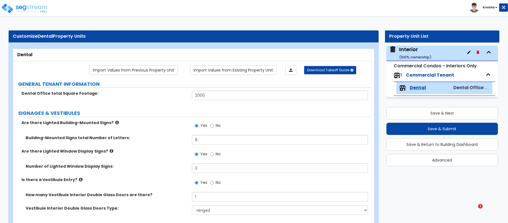
select select "1"
select select "2"
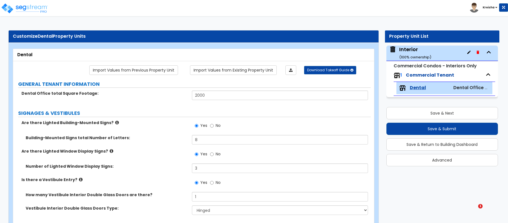
select select "2"
select select "3"
select select "4"
